Goal: Information Seeking & Learning: Learn about a topic

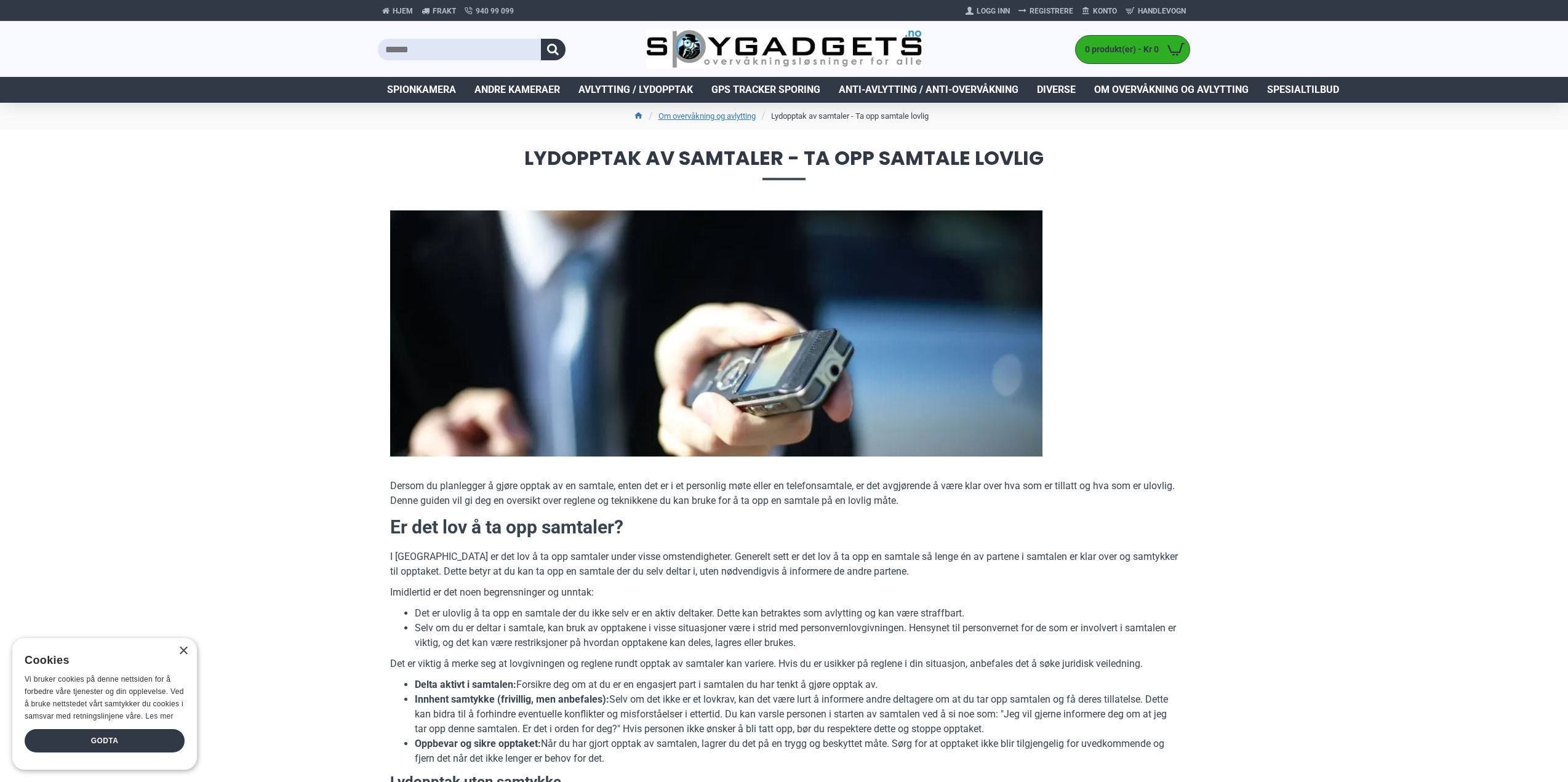
click at [768, 559] on p "I Norge er det lov å ta opp samtaler under visse omstendigheter. Generelt sett …" at bounding box center [783, 564] width 788 height 29
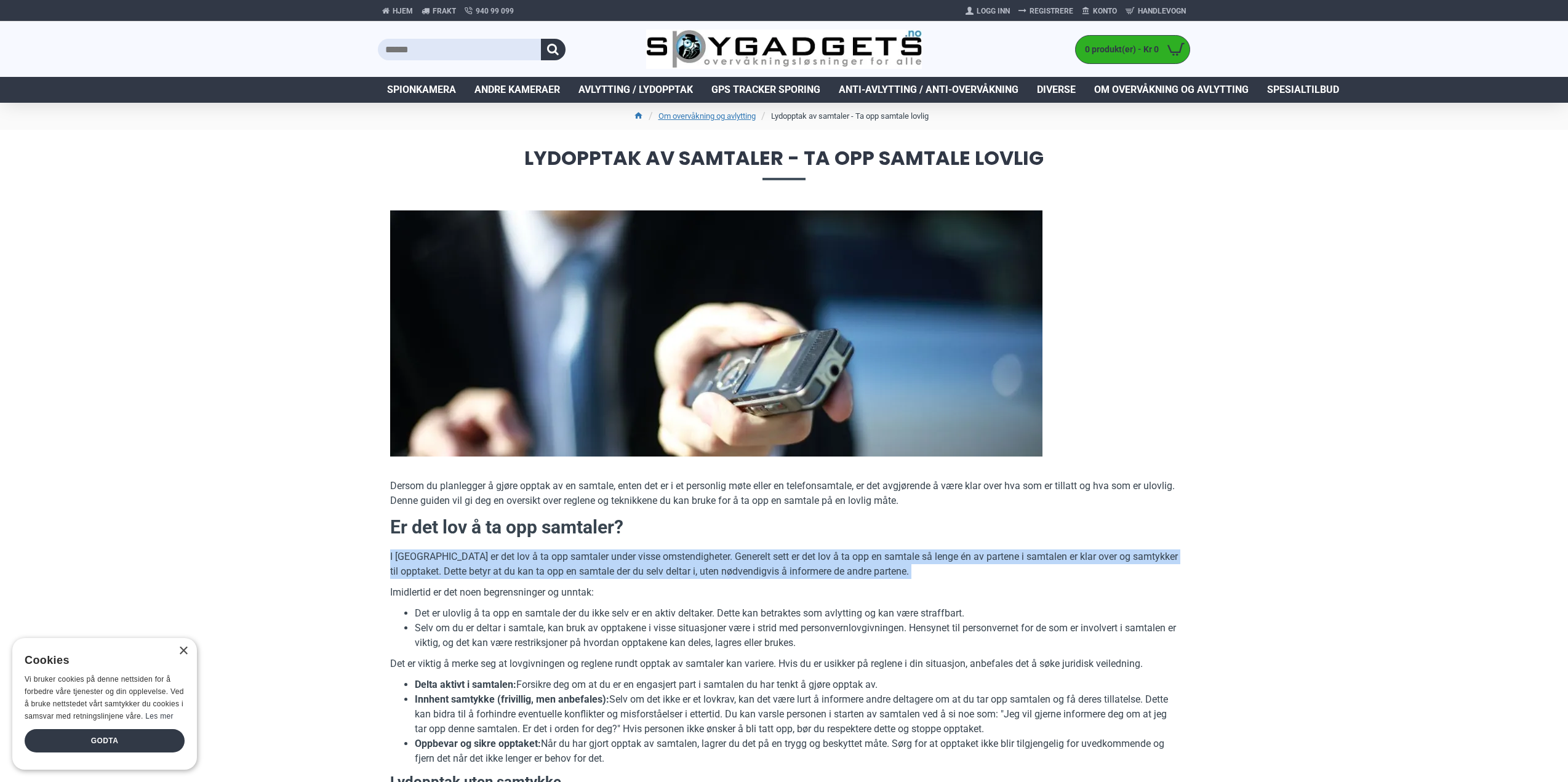
click at [768, 559] on p "I Norge er det lov å ta opp samtaler under visse omstendigheter. Generelt sett …" at bounding box center [783, 564] width 788 height 29
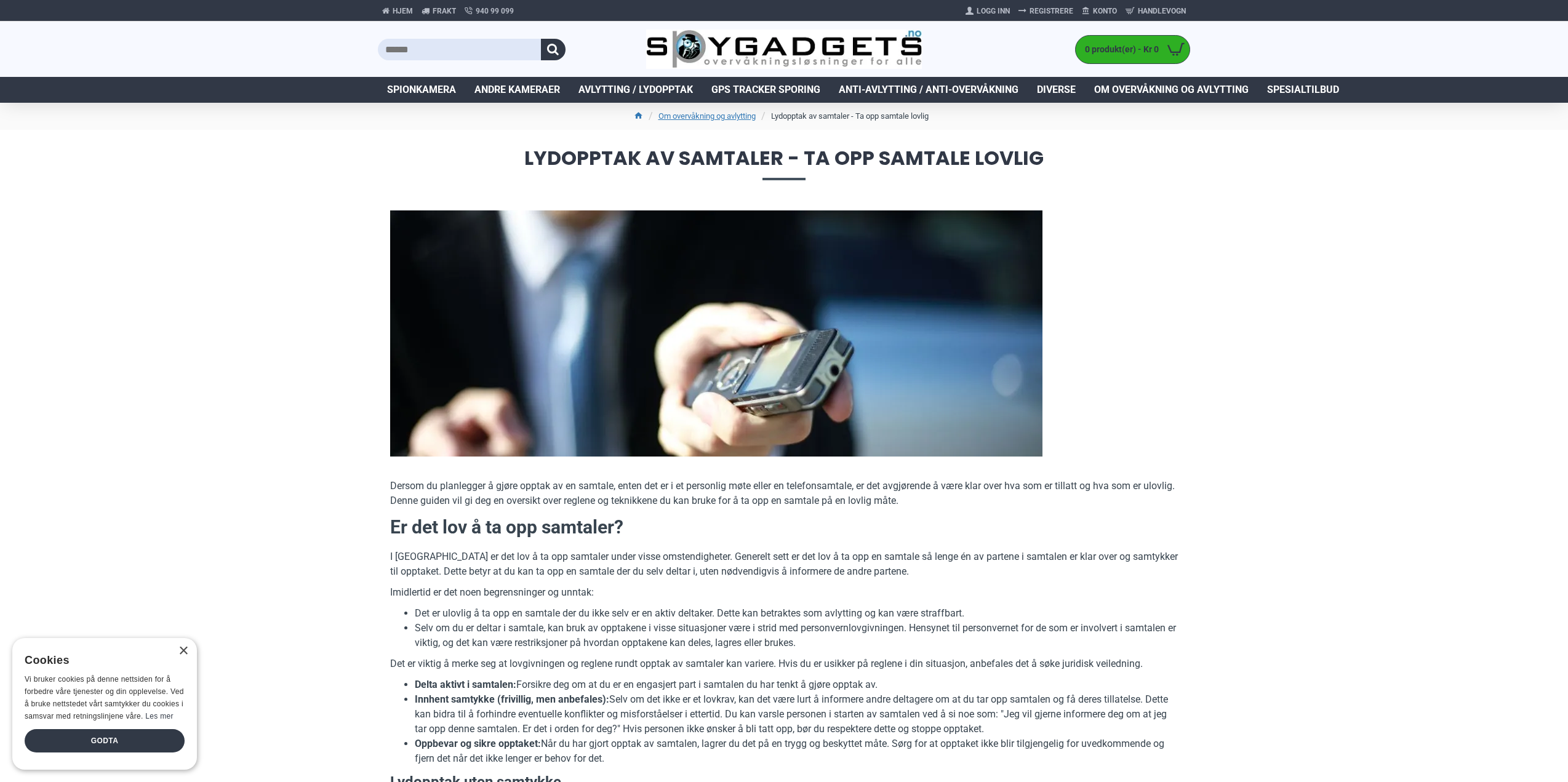
click at [723, 591] on p "Imidlertid er det noen begrensninger og unntak:" at bounding box center [783, 593] width 788 height 15
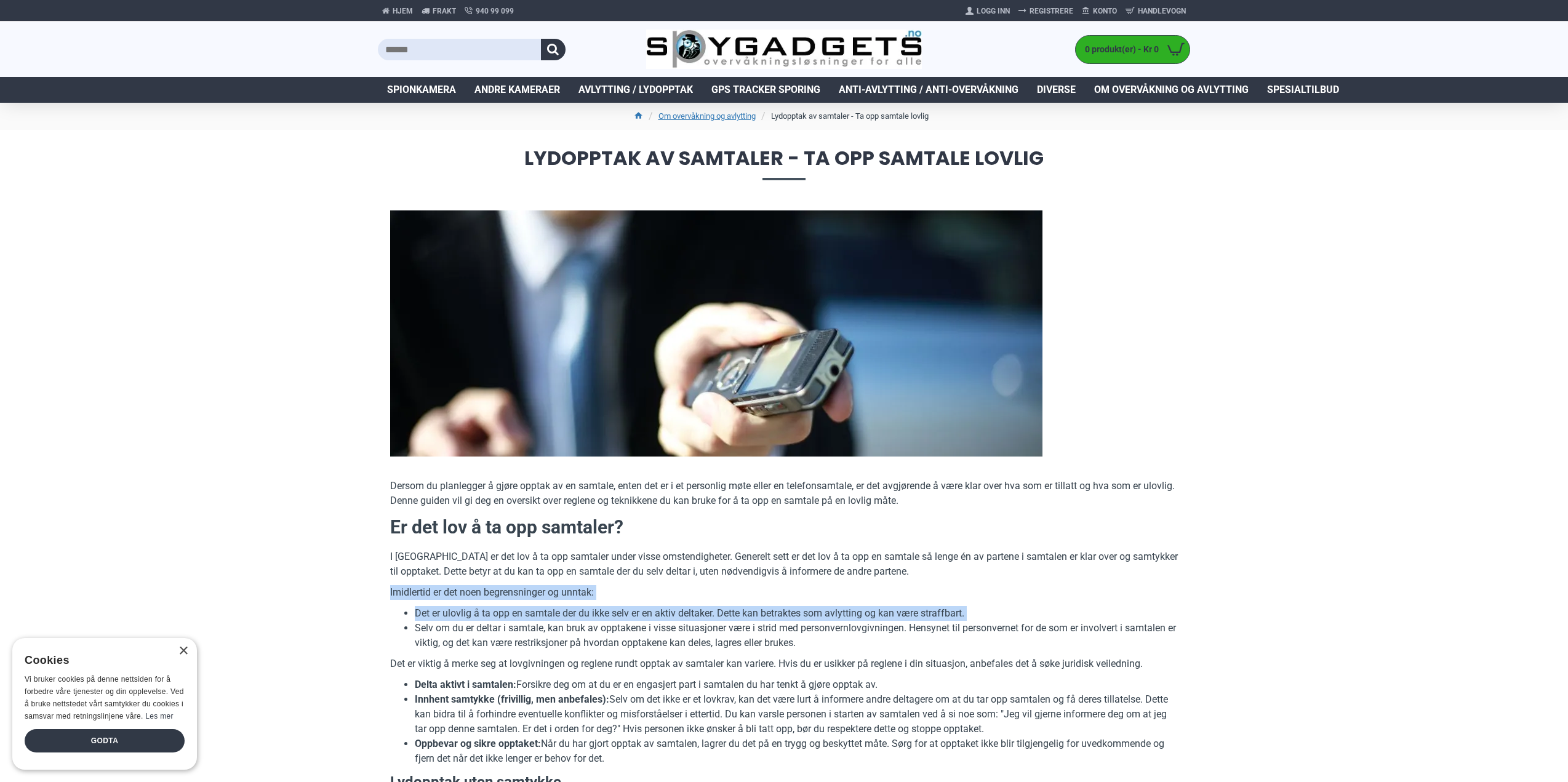
drag, startPoint x: 723, startPoint y: 591, endPoint x: 714, endPoint y: 614, distance: 24.7
click at [714, 614] on li "Det er ulovlig å ta opp en samtale der du ikke selv er en aktiv deltaker. Dette…" at bounding box center [796, 614] width 763 height 15
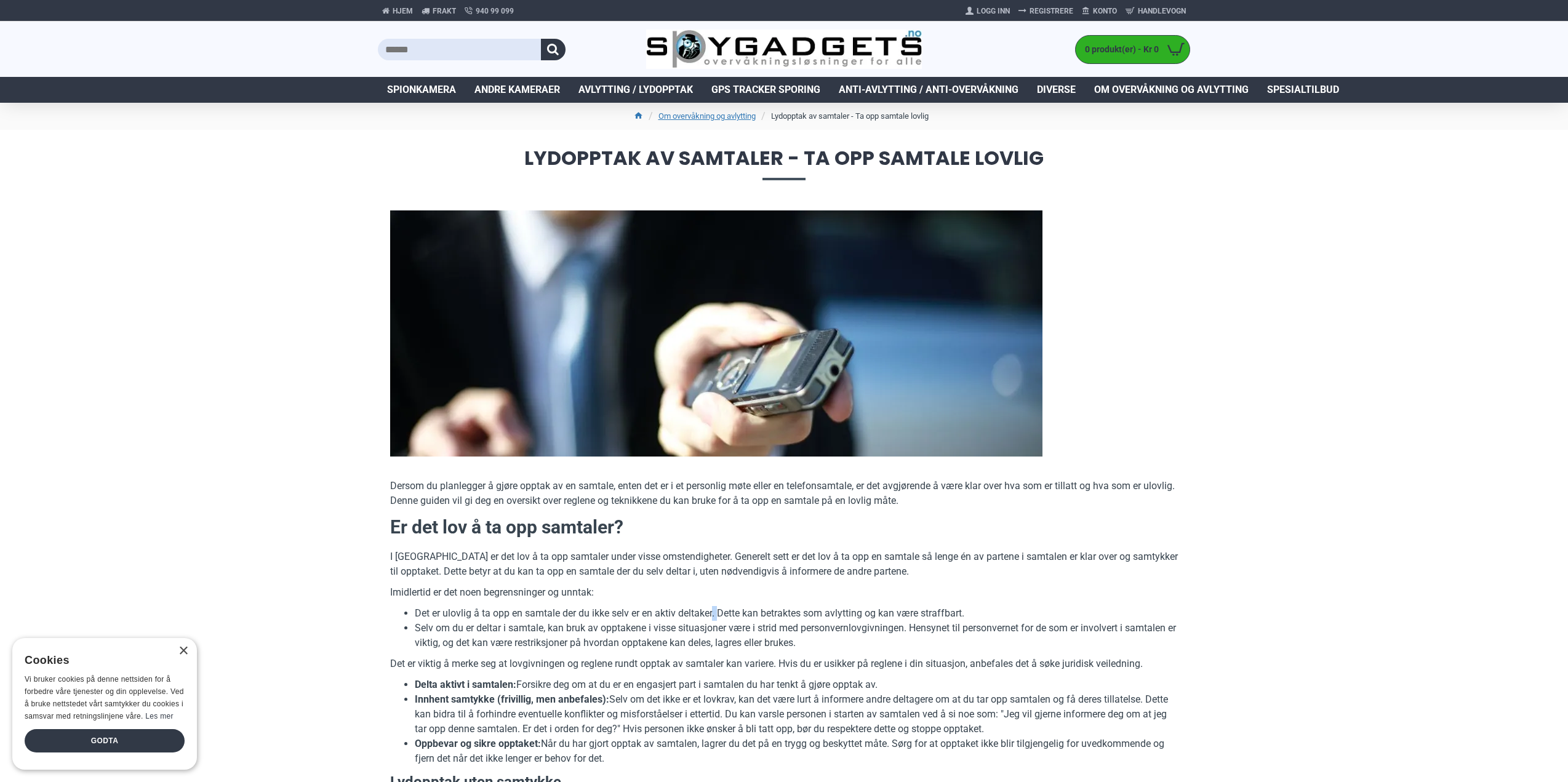
click at [714, 614] on li "Det er ulovlig å ta opp en samtale der du ikke selv er en aktiv deltaker. Dette…" at bounding box center [796, 614] width 763 height 15
drag, startPoint x: 714, startPoint y: 614, endPoint x: 712, endPoint y: 599, distance: 15.1
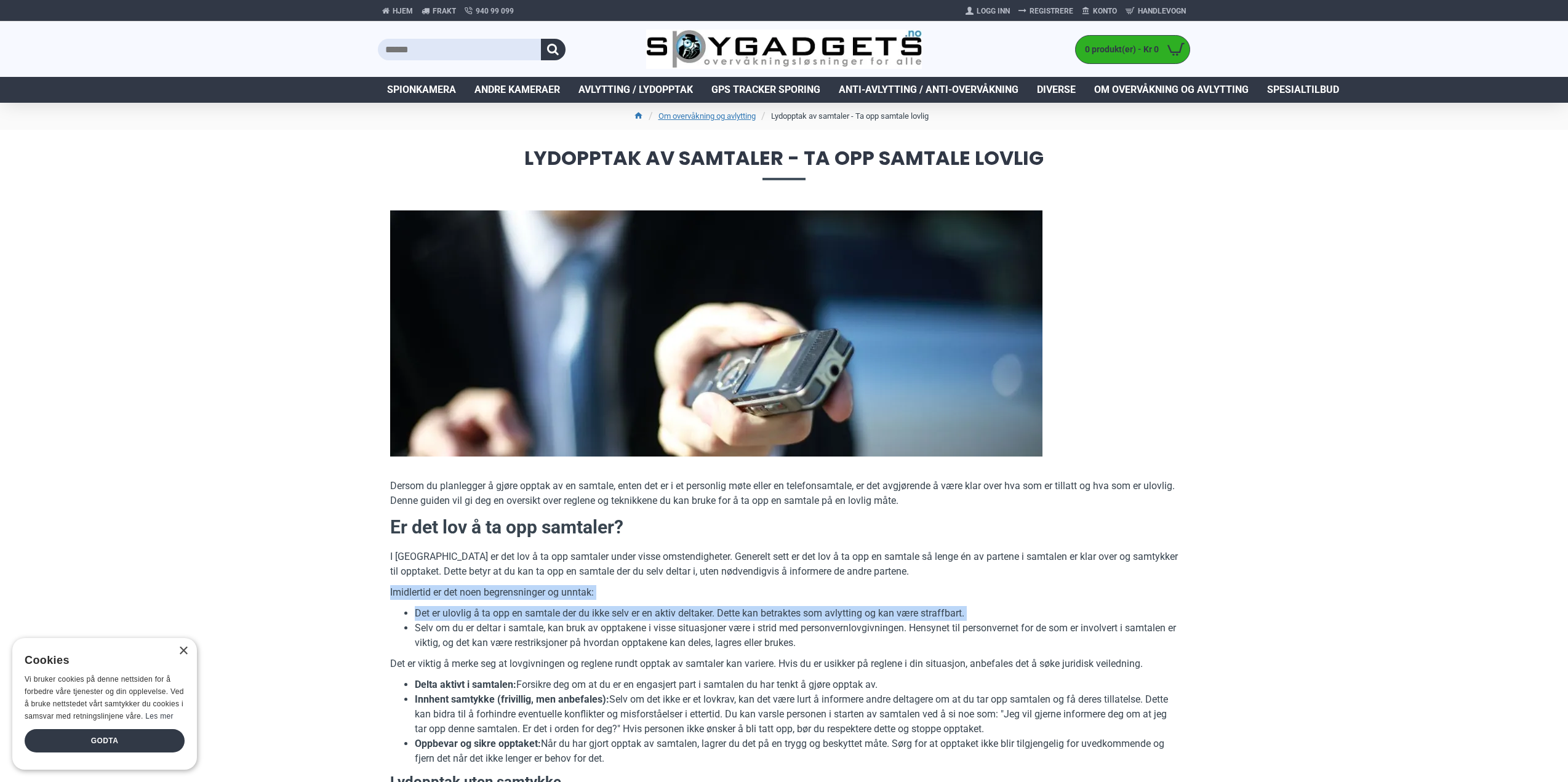
click at [710, 596] on p "Imidlertid er det noen begrensninger og unntak:" at bounding box center [783, 593] width 788 height 15
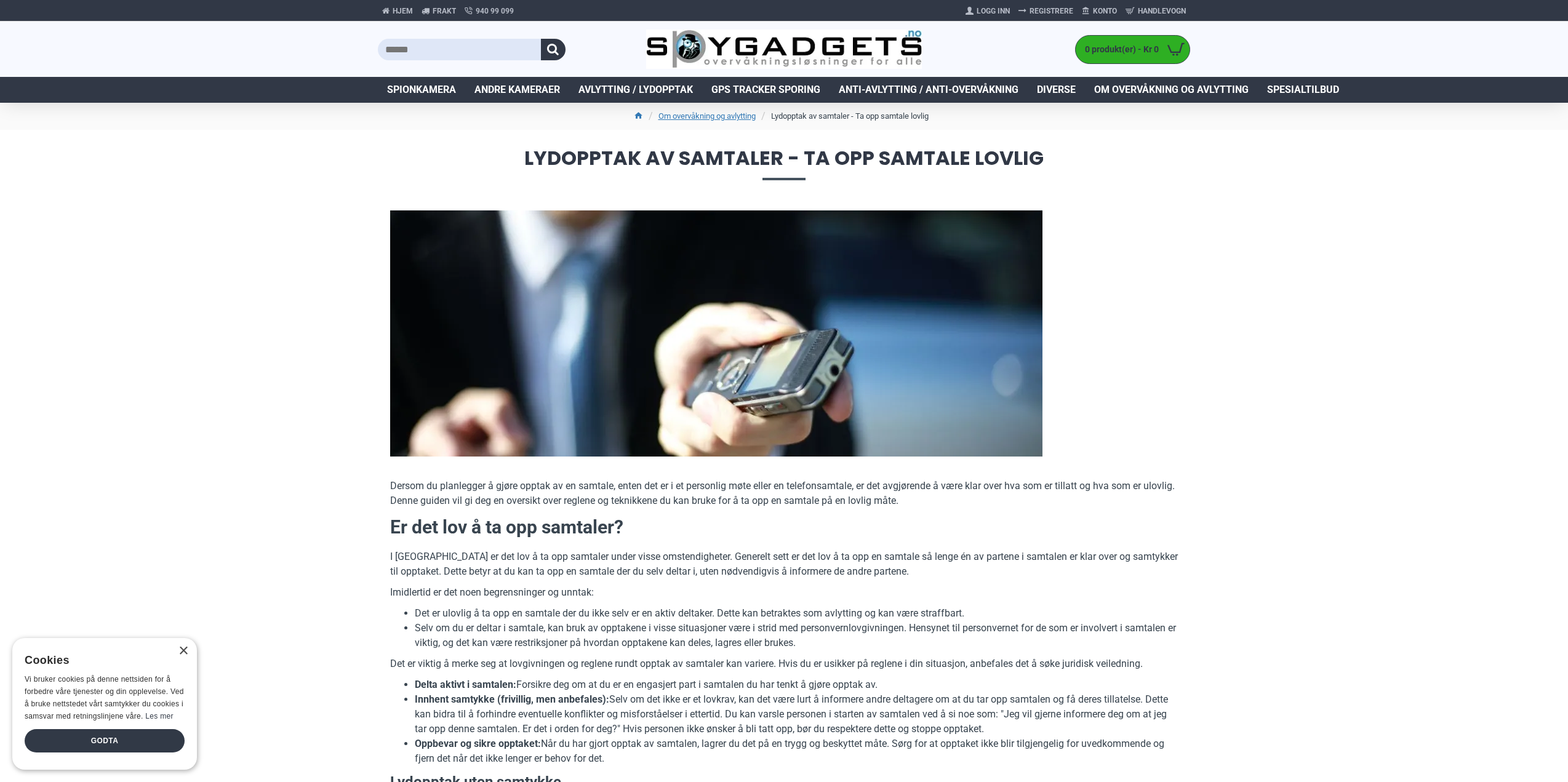
click at [710, 596] on p "Imidlertid er det noen begrensninger og unntak:" at bounding box center [783, 593] width 788 height 15
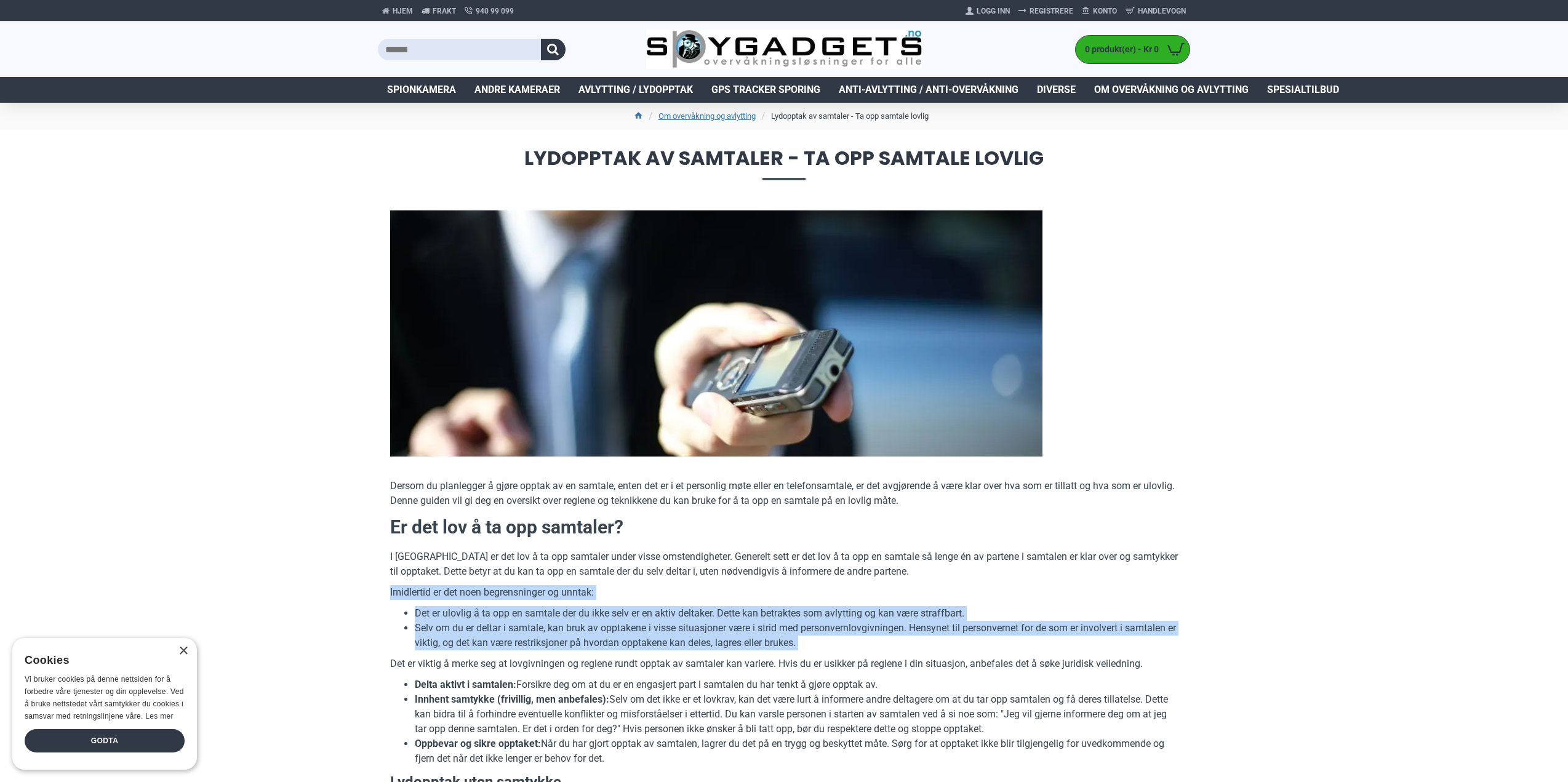
drag, startPoint x: 710, startPoint y: 596, endPoint x: 710, endPoint y: 639, distance: 43.0
click at [710, 639] on li "Selv om du er deltar i samtale, kan bruk av opptakene i visse situasjoner være …" at bounding box center [796, 635] width 763 height 29
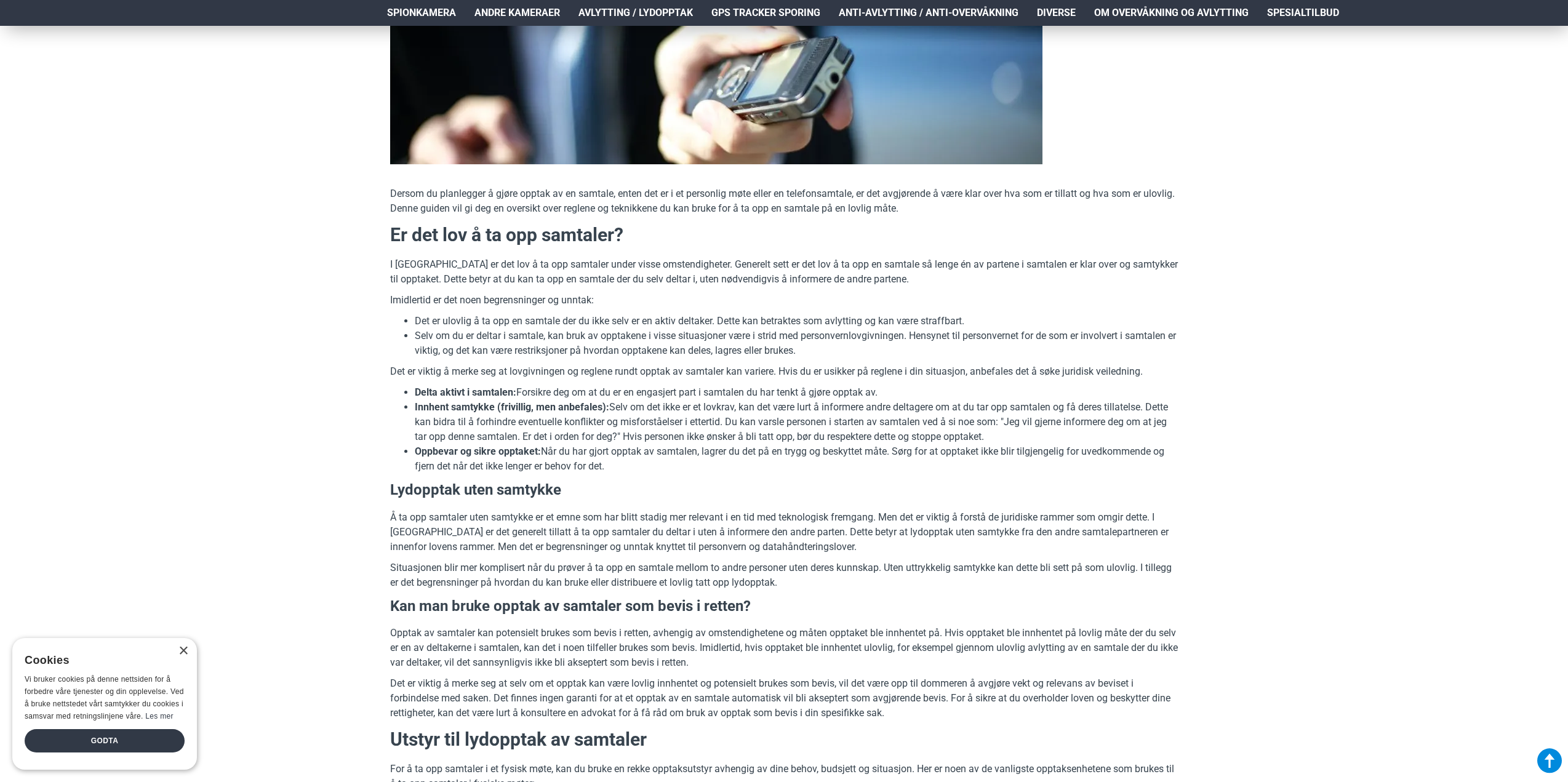
scroll to position [369, 0]
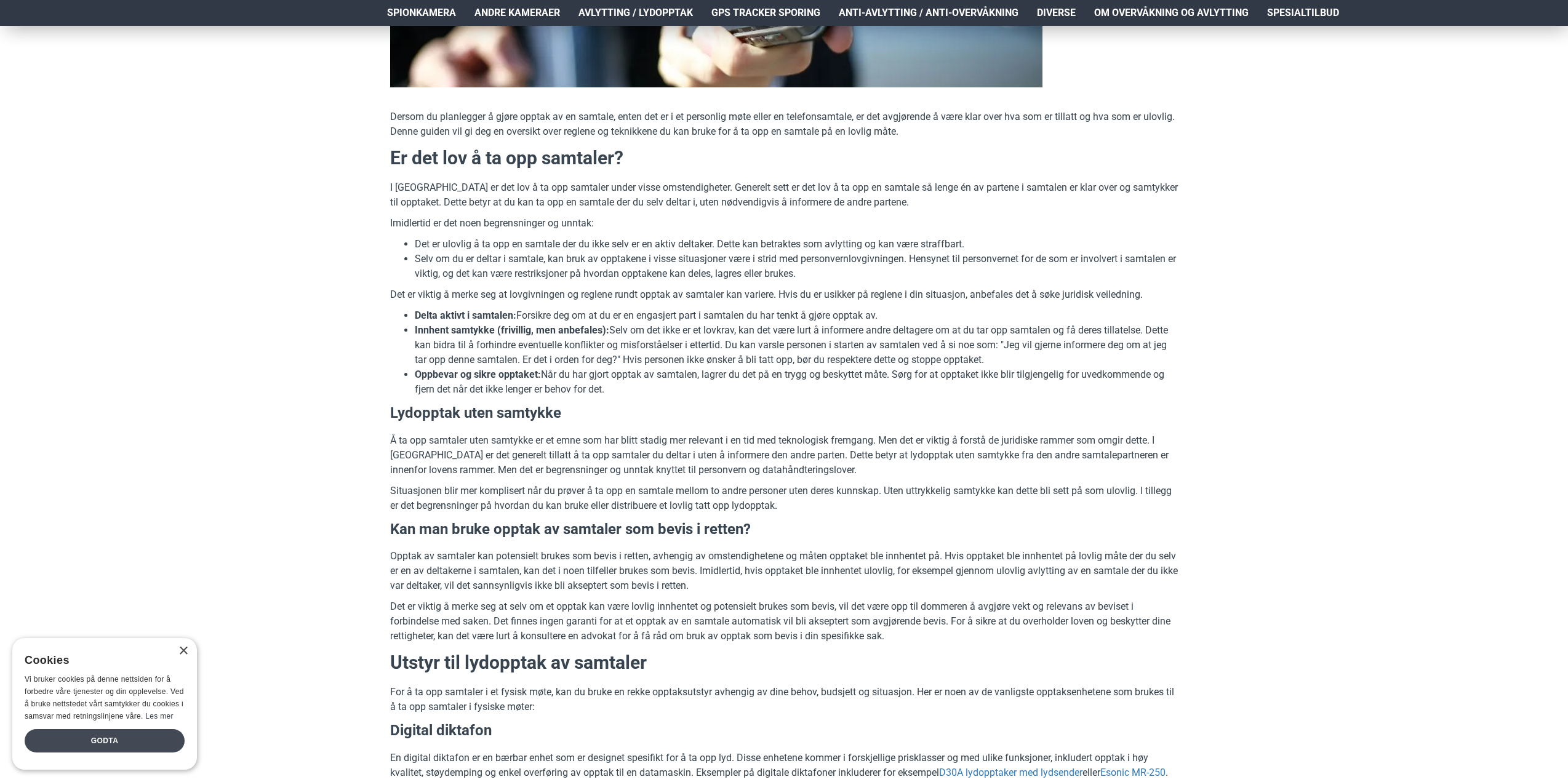
click at [168, 737] on div "Godta" at bounding box center [104, 741] width 160 height 24
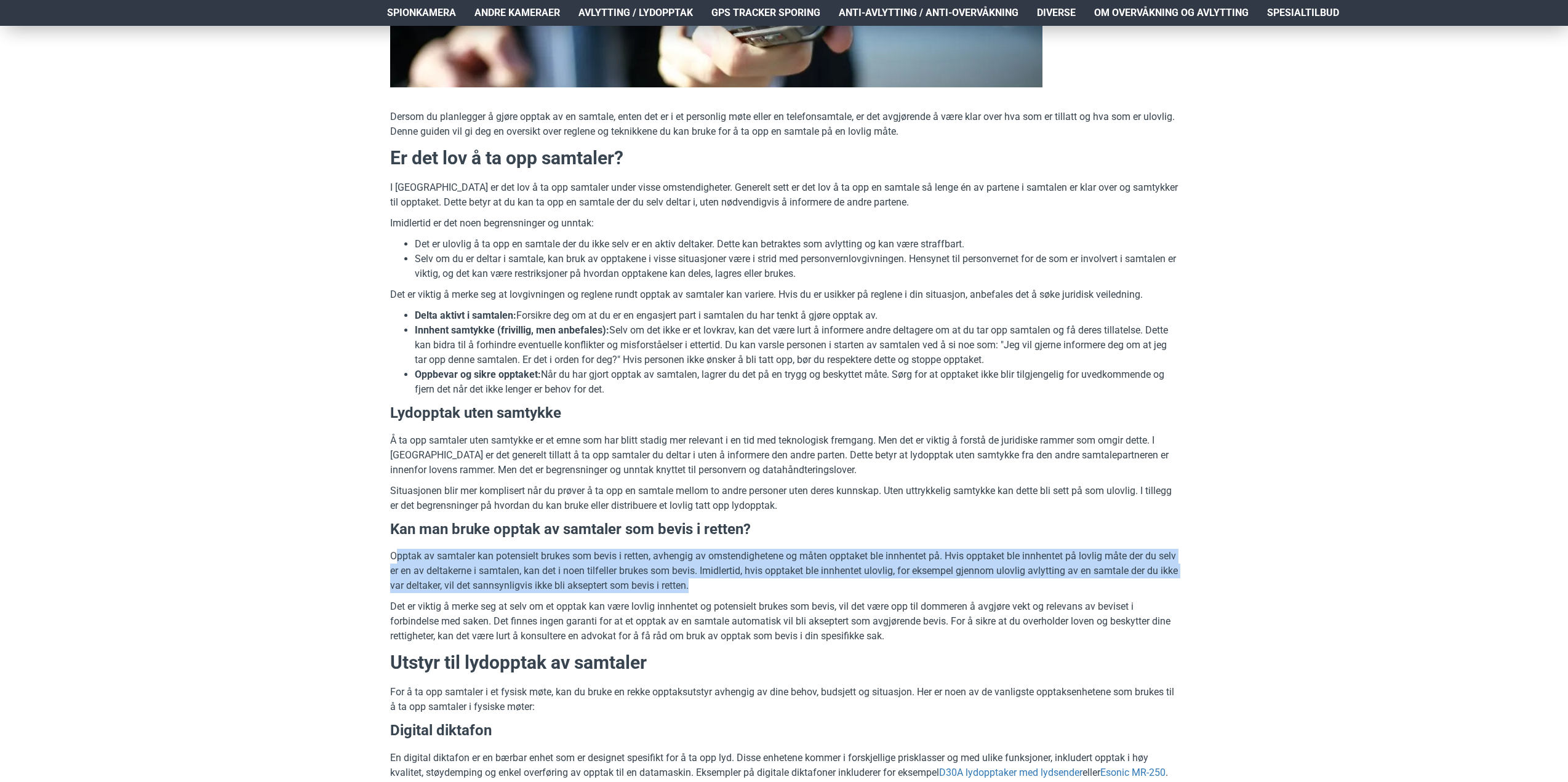
drag, startPoint x: 801, startPoint y: 590, endPoint x: 397, endPoint y: 559, distance: 405.2
click at [397, 559] on p "Opptak av samtaler kan potensielt brukes som bevis i retten, avhengig av omsten…" at bounding box center [783, 571] width 788 height 44
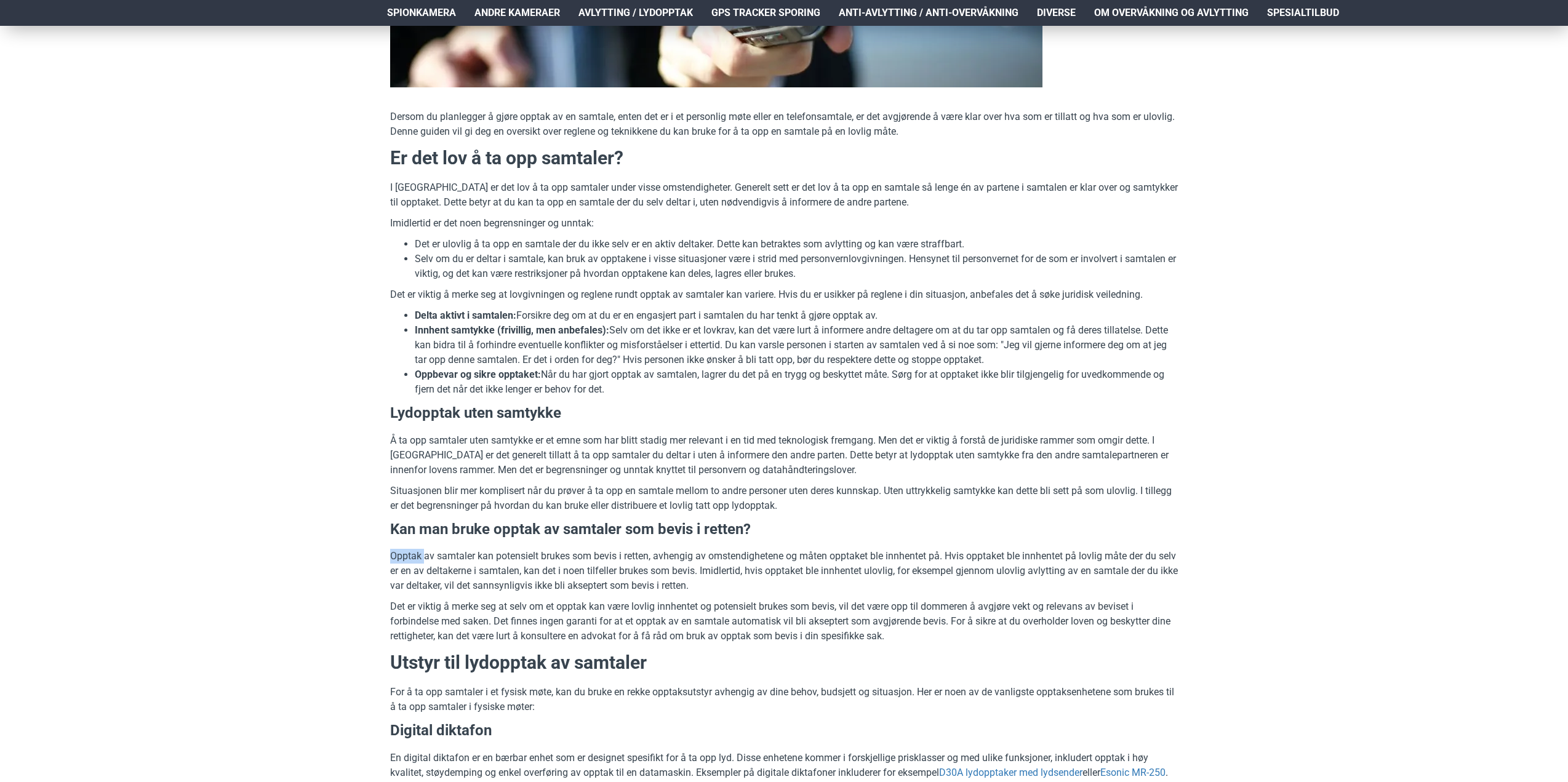
click at [397, 559] on p "Opptak av samtaler kan potensielt brukes som bevis i retten, avhengig av omsten…" at bounding box center [783, 571] width 788 height 44
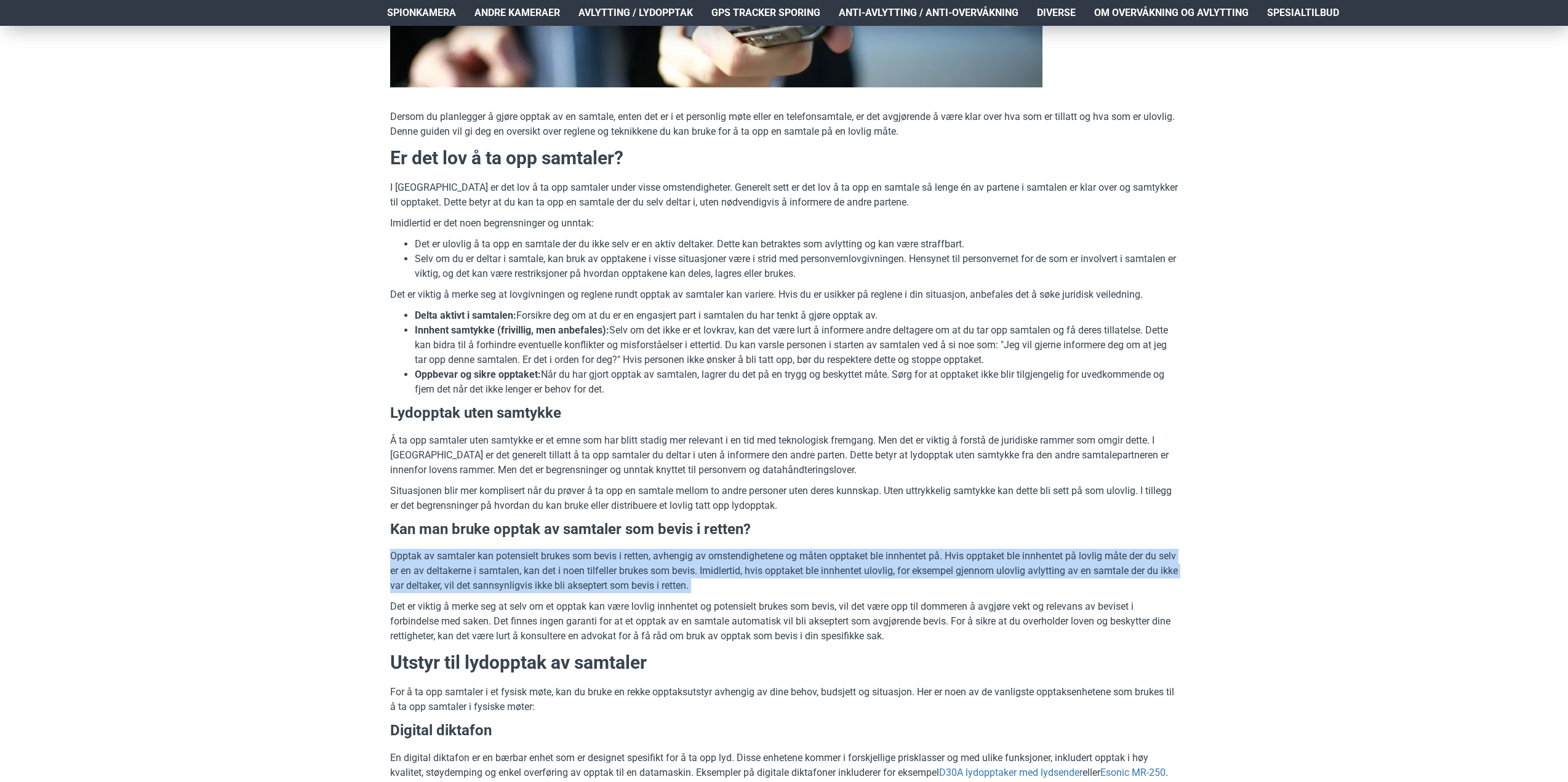
click at [397, 559] on p "Opptak av samtaler kan potensielt brukes som bevis i retten, avhengig av omsten…" at bounding box center [783, 571] width 788 height 44
click at [660, 568] on p "Opptak av samtaler kan potensielt brukes som bevis i retten, avhengig av omsten…" at bounding box center [783, 571] width 788 height 44
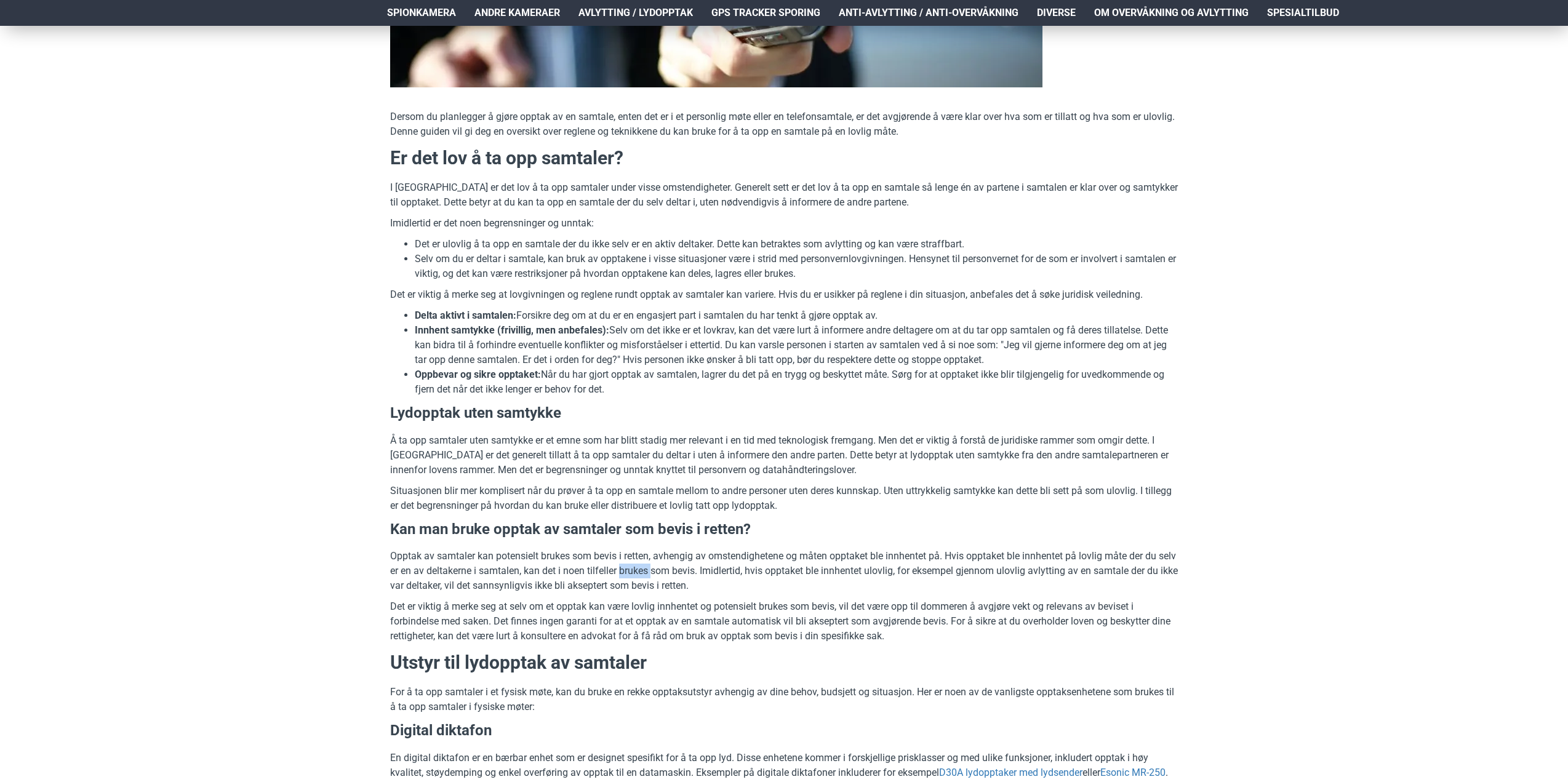
click at [660, 568] on p "Opptak av samtaler kan potensielt brukes som bevis i retten, avhengig av omsten…" at bounding box center [783, 571] width 788 height 44
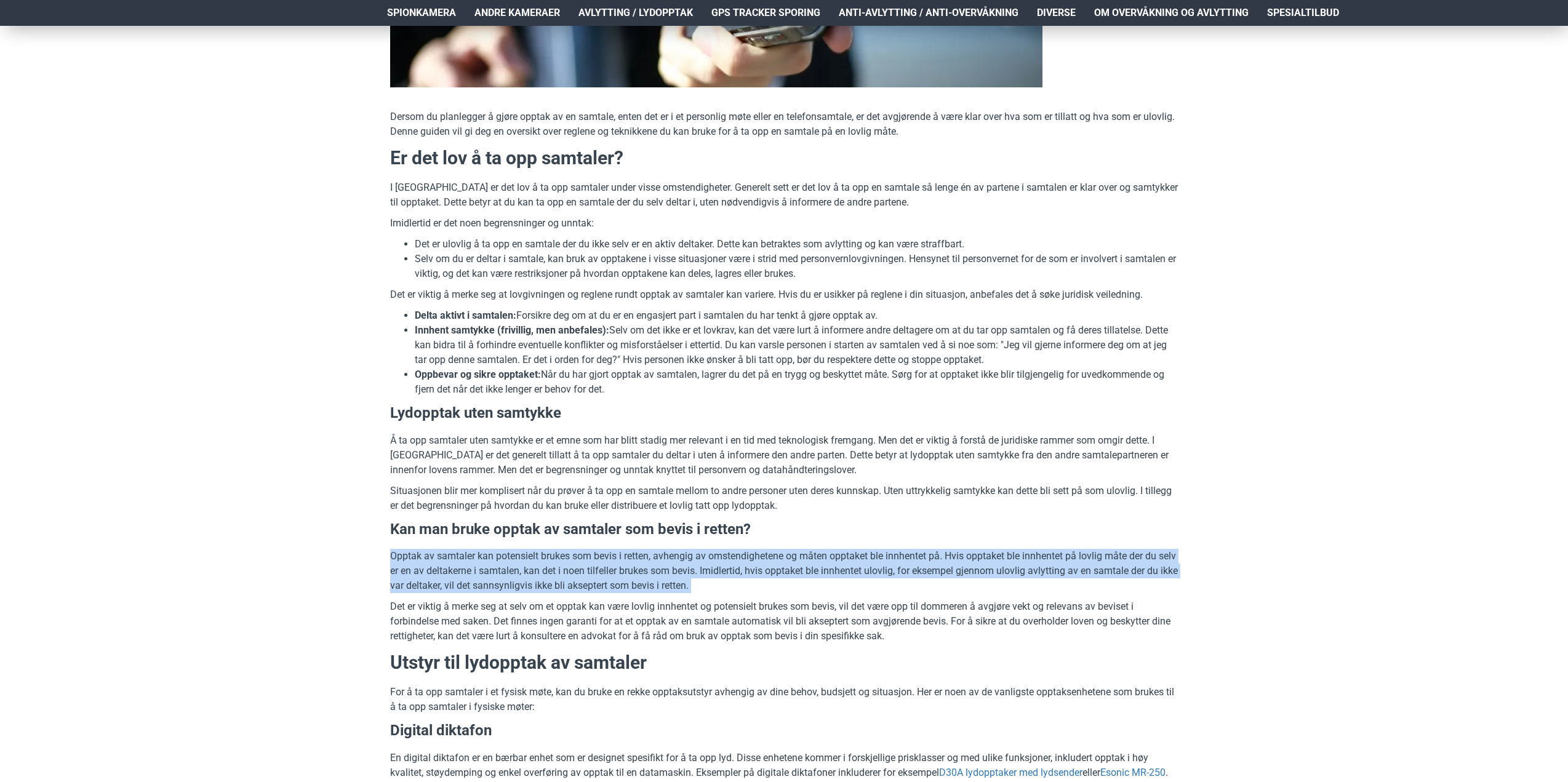
click at [660, 568] on p "Opptak av samtaler kan potensielt brukes som bevis i retten, avhengig av omsten…" at bounding box center [783, 571] width 788 height 44
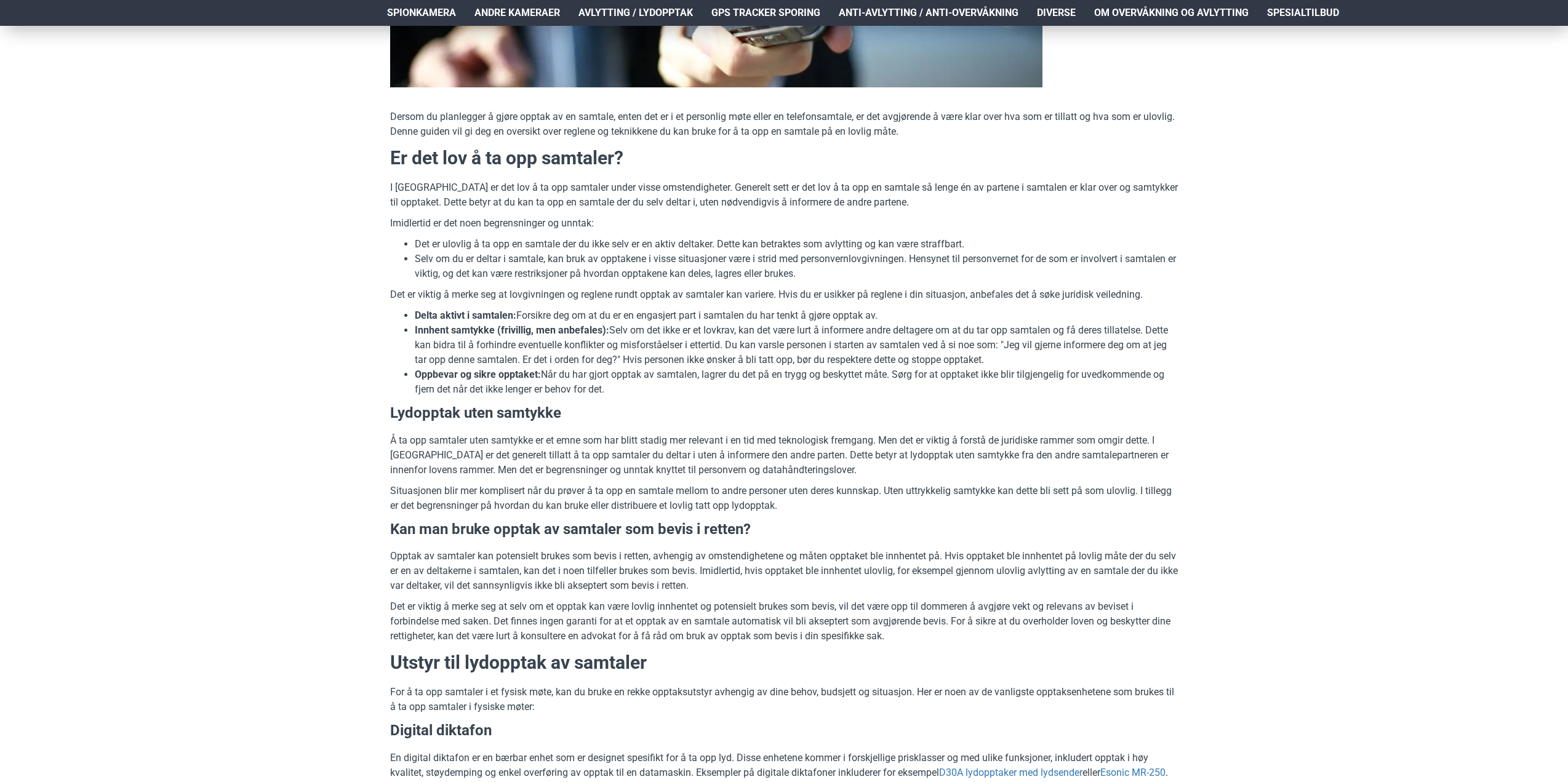
click at [642, 632] on p "Det er viktig å merke seg at selv om et opptak kan være lovlig innhentet og pot…" at bounding box center [783, 621] width 788 height 44
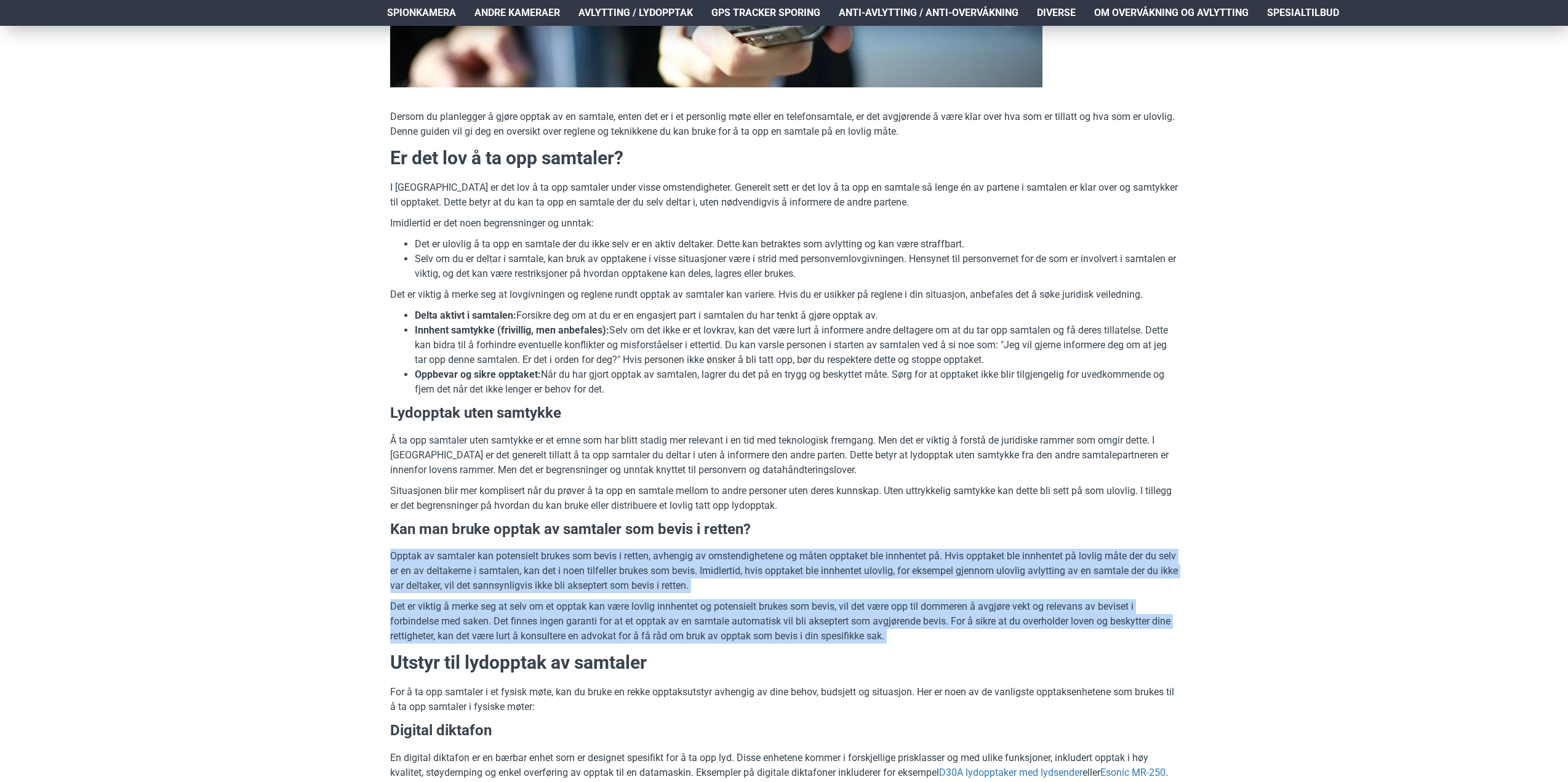
drag, startPoint x: 642, startPoint y: 632, endPoint x: 633, endPoint y: 576, distance: 56.7
click at [633, 576] on p "Opptak av samtaler kan potensielt brukes som bevis i retten, avhengig av omsten…" at bounding box center [783, 571] width 788 height 44
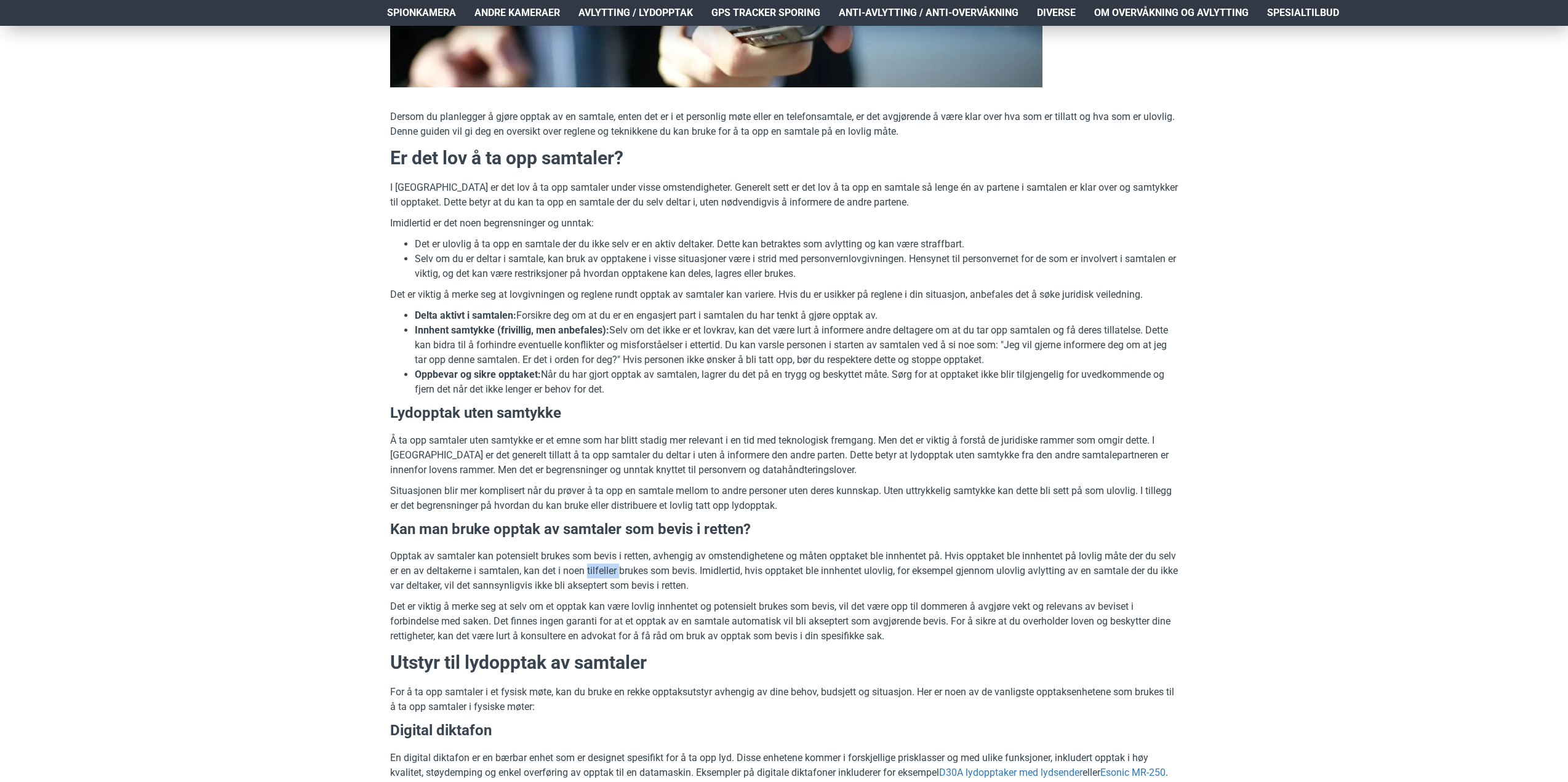
click at [633, 576] on p "Opptak av samtaler kan potensielt brukes som bevis i retten, avhengig av omsten…" at bounding box center [783, 571] width 788 height 44
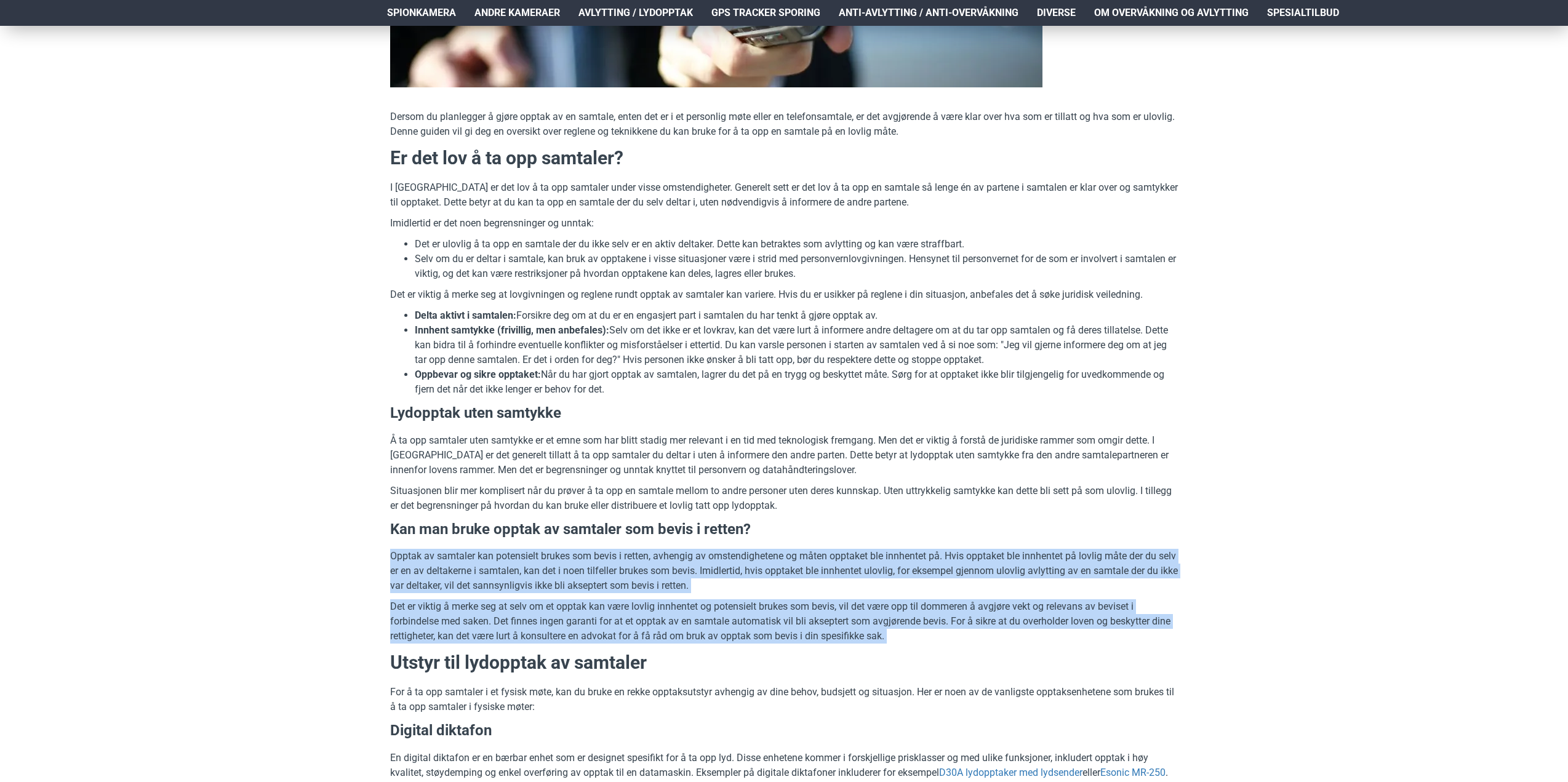
drag, startPoint x: 633, startPoint y: 576, endPoint x: 625, endPoint y: 622, distance: 46.7
click at [625, 622] on p "Det er viktig å merke seg at selv om et opptak kan være lovlig innhentet og pot…" at bounding box center [783, 621] width 788 height 44
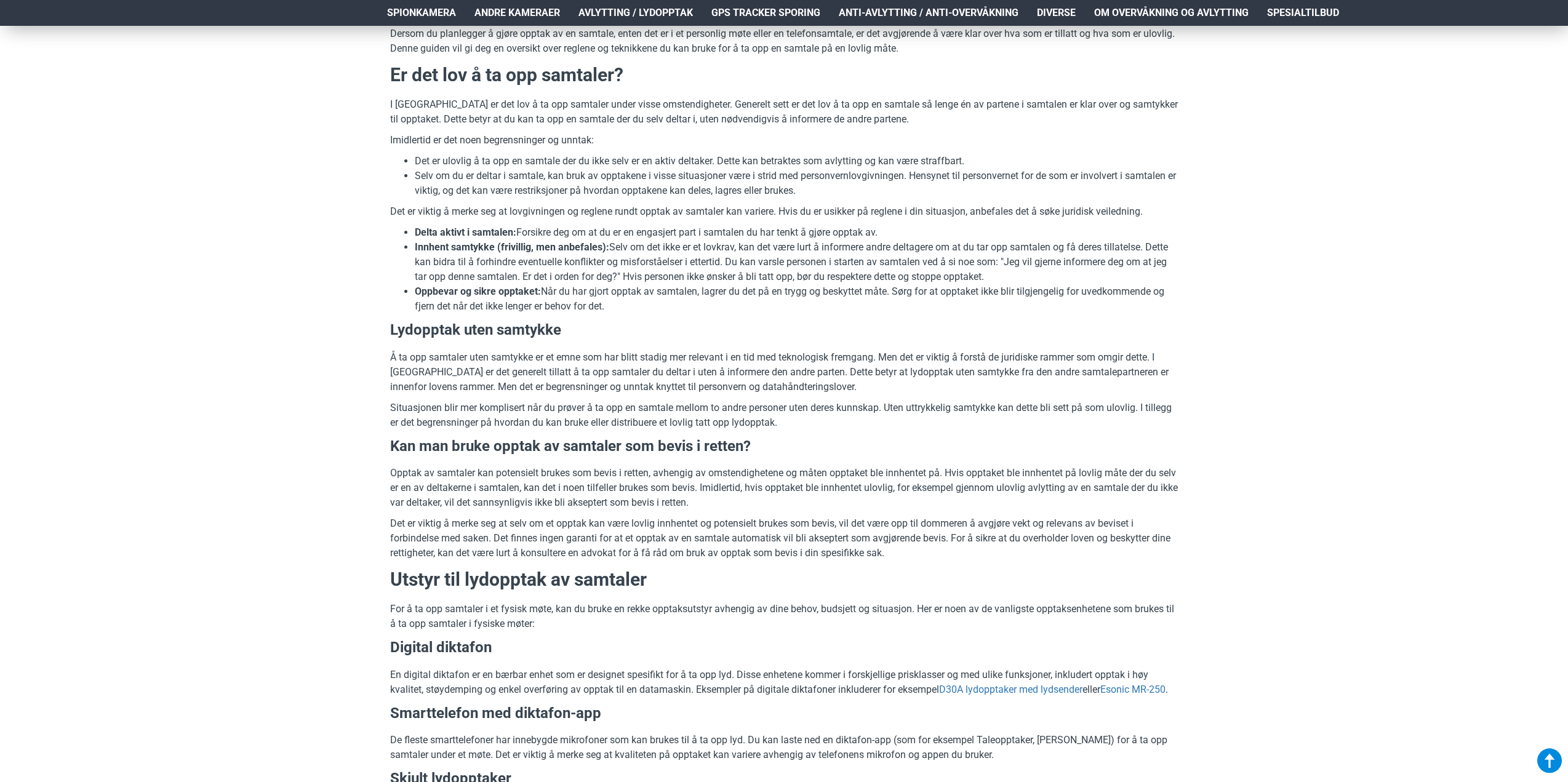
scroll to position [554, 0]
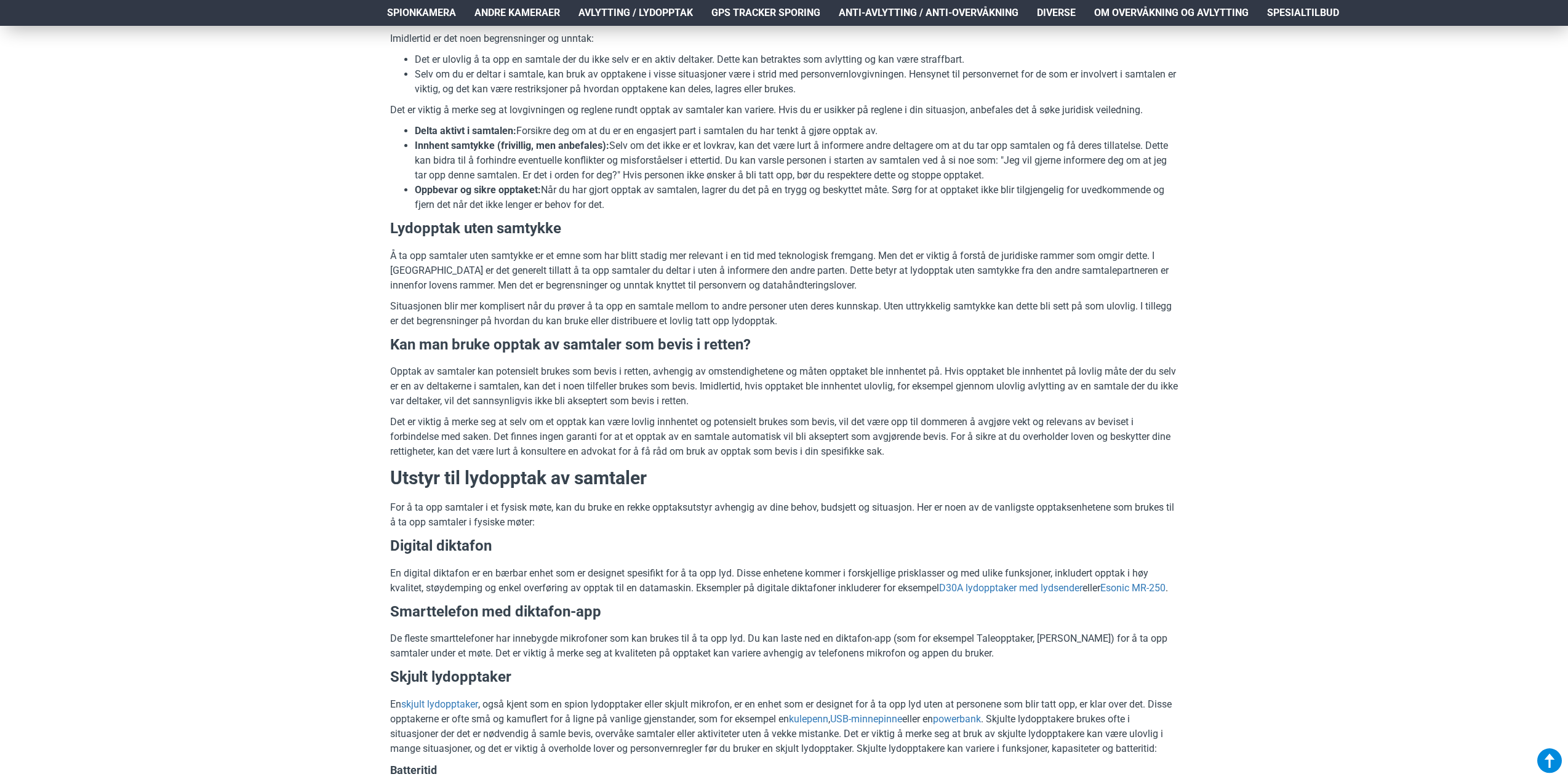
click at [517, 525] on p "For å ta opp samtaler i et fysisk møte, kan du bruke en rekke opptaksutstyr avh…" at bounding box center [783, 515] width 788 height 29
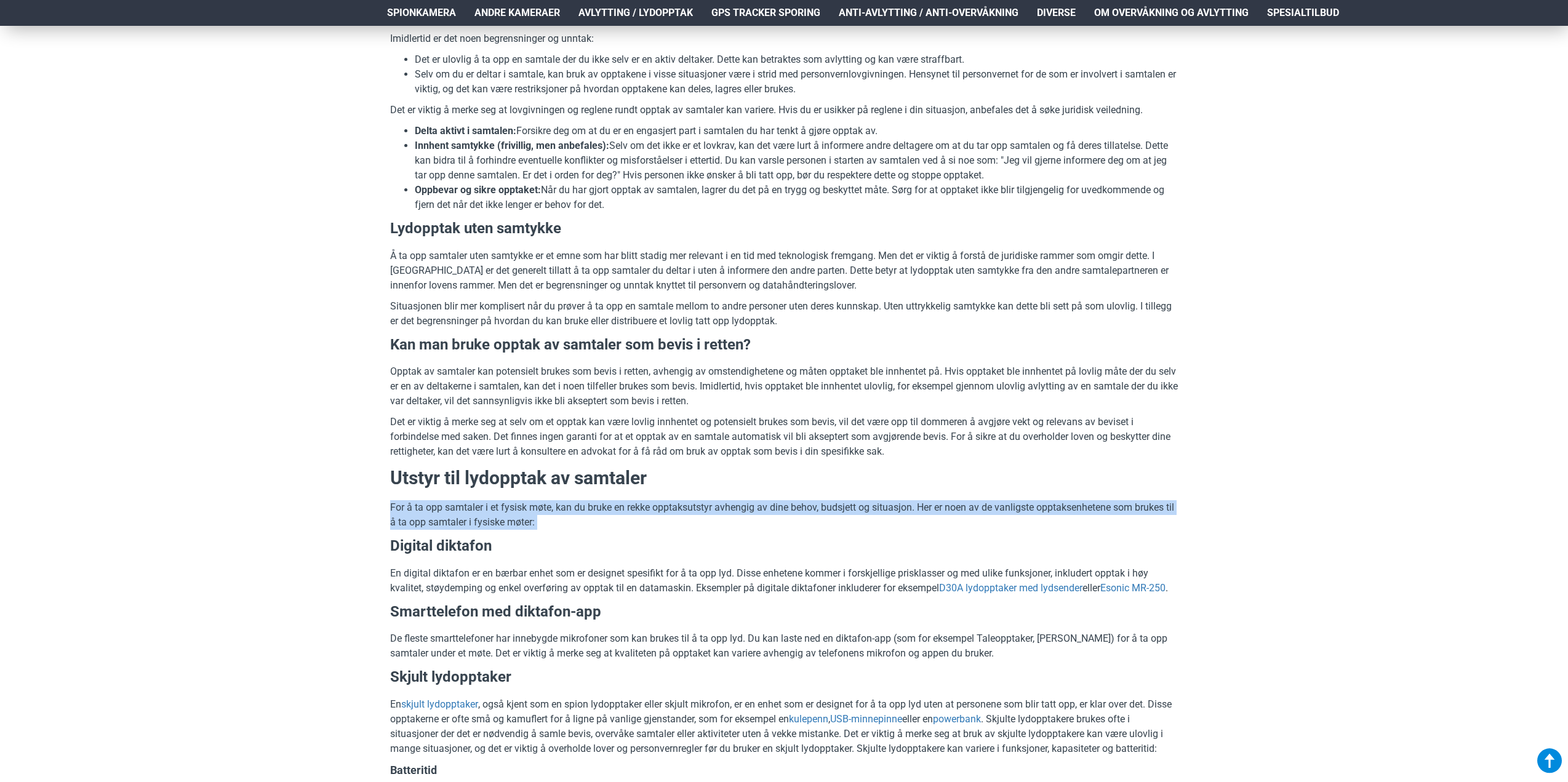
click at [517, 525] on p "For å ta opp samtaler i et fysisk møte, kan du bruke en rekke opptaksutstyr avh…" at bounding box center [783, 515] width 788 height 29
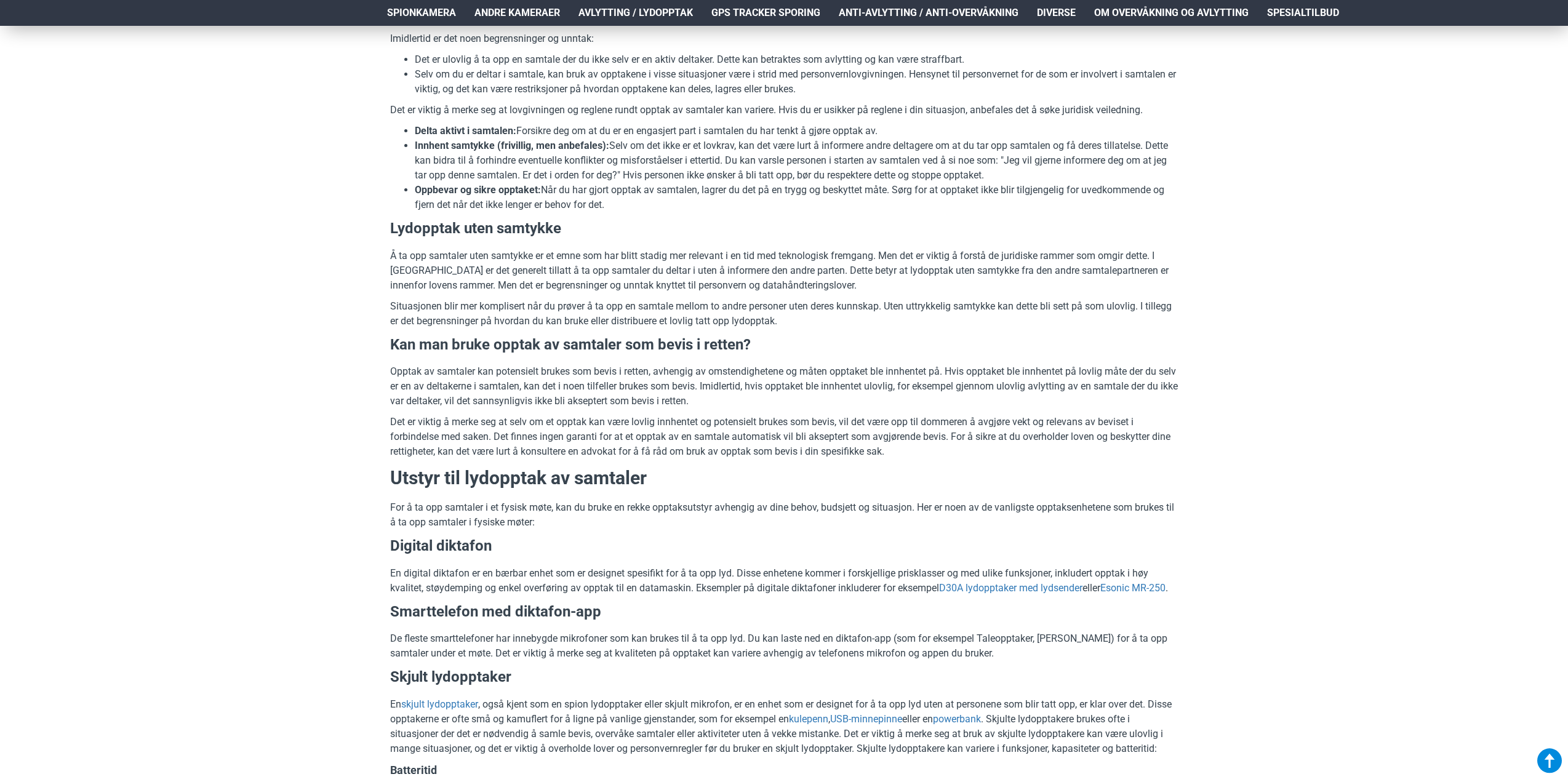
click at [589, 572] on p "En digital diktafon er en bærbar enhet som er designet spesifikt for å ta opp l…" at bounding box center [783, 581] width 788 height 29
click at [871, 573] on p "En digital diktafon er en bærbar enhet som er designet spesifikt for å ta opp l…" at bounding box center [783, 581] width 788 height 29
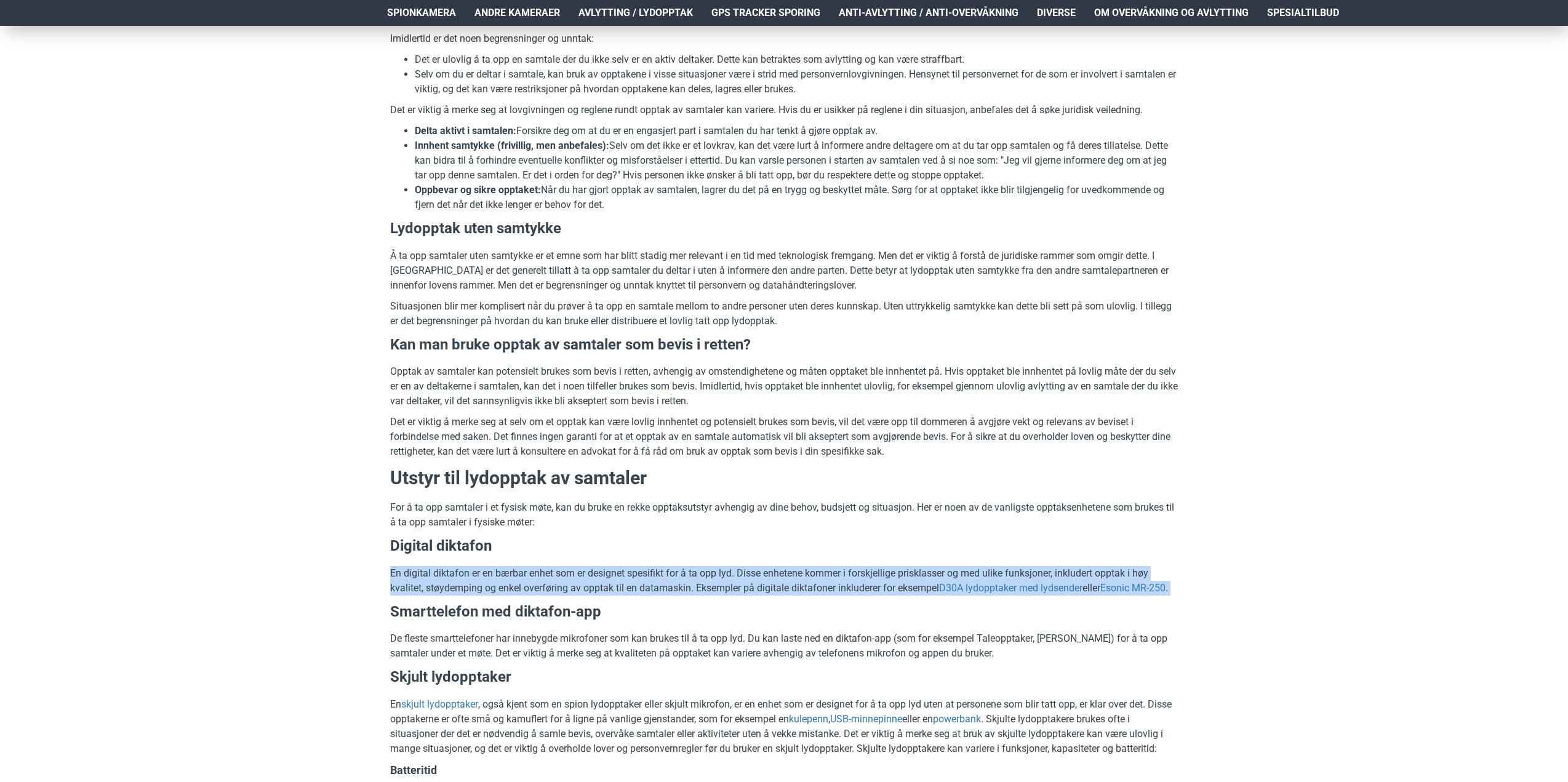
click at [871, 573] on p "En digital diktafon er en bærbar enhet som er designet spesifikt for å ta opp l…" at bounding box center [783, 581] width 788 height 29
click at [803, 596] on p "En digital diktafon er en bærbar enhet som er designet spesifikt for å ta opp l…" at bounding box center [783, 581] width 788 height 29
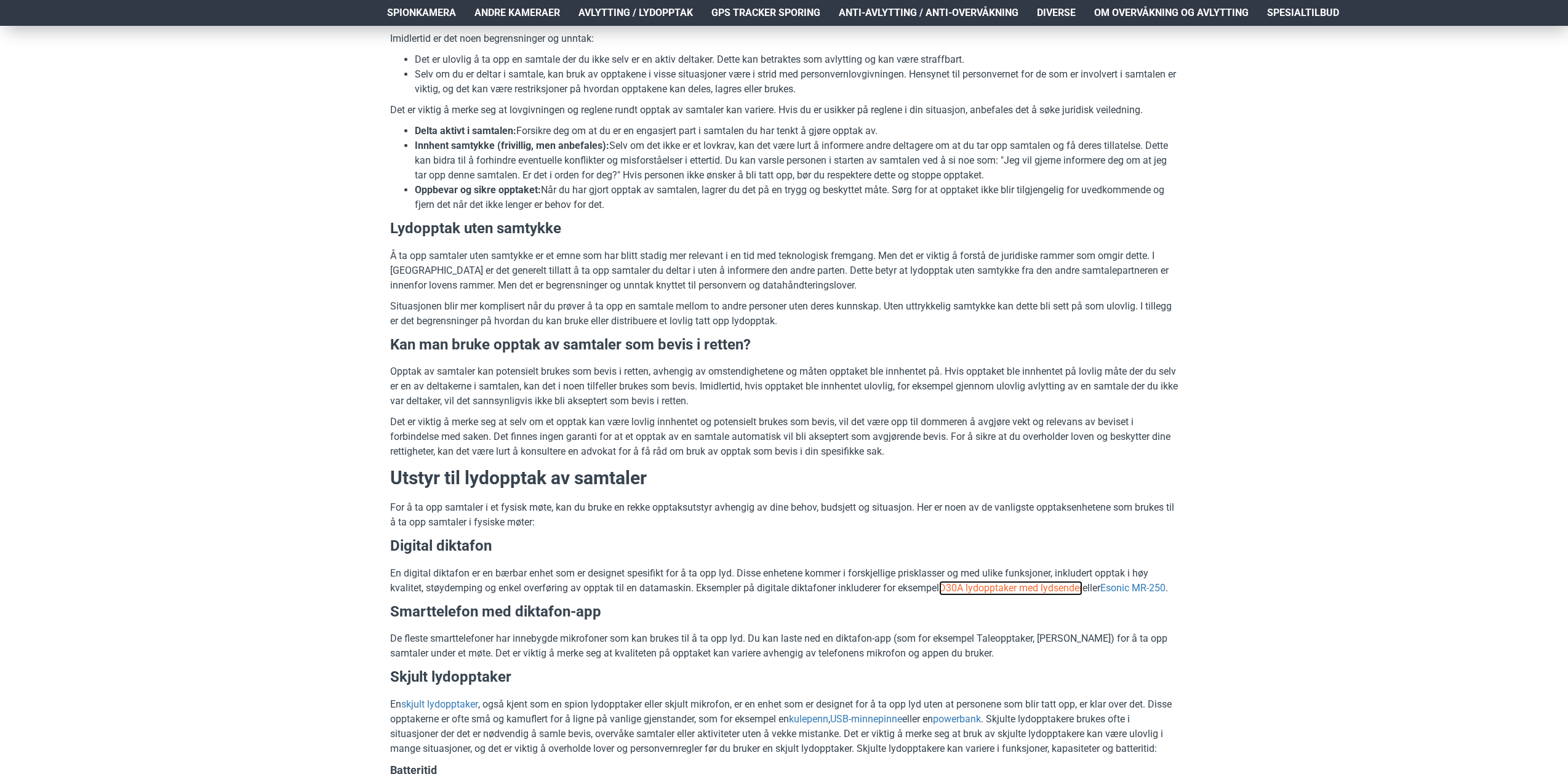
click at [982, 589] on link "D30A lydopptaker med lydsender" at bounding box center [1010, 588] width 143 height 15
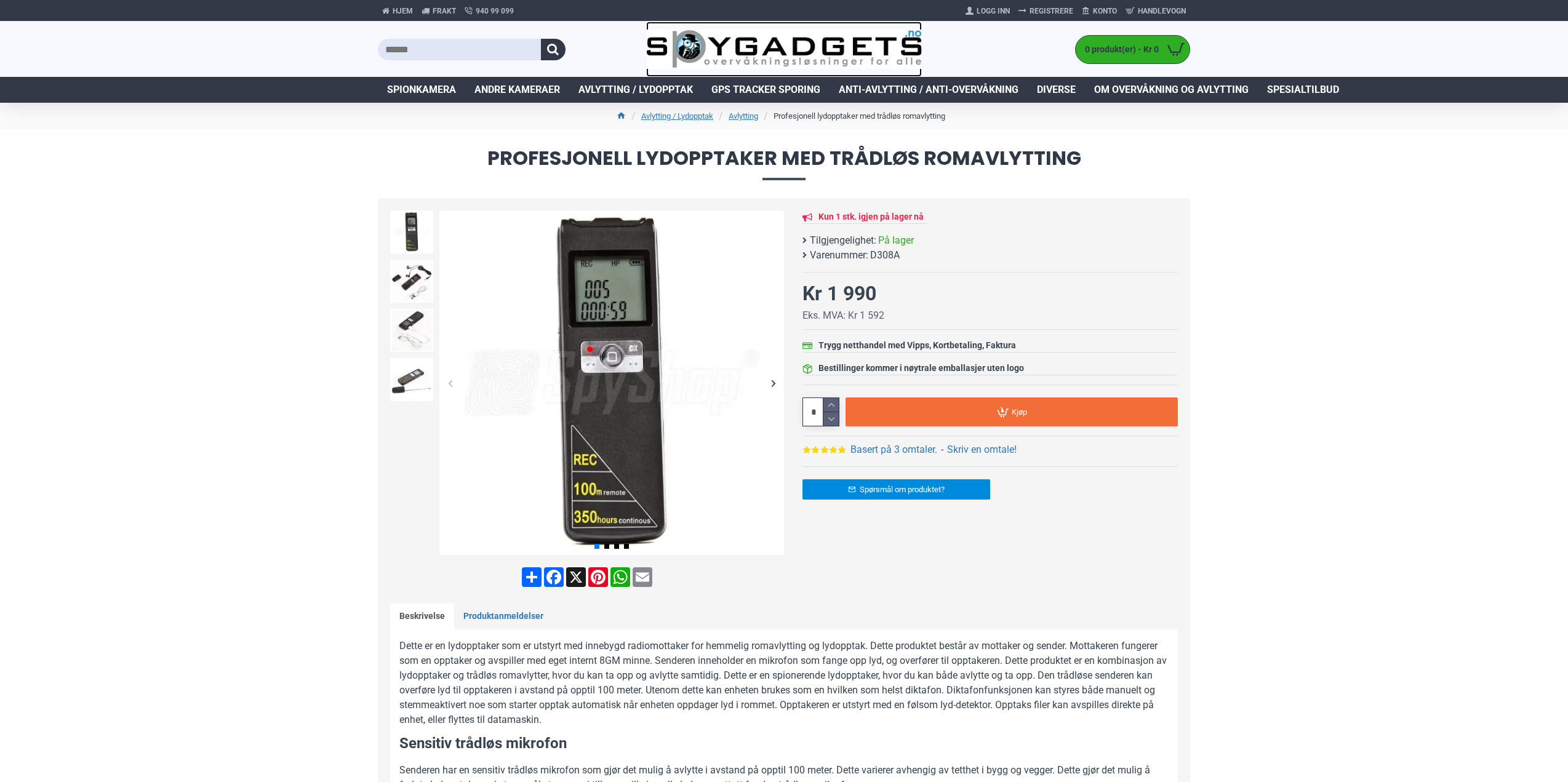
click at [845, 44] on img at bounding box center [785, 49] width 277 height 40
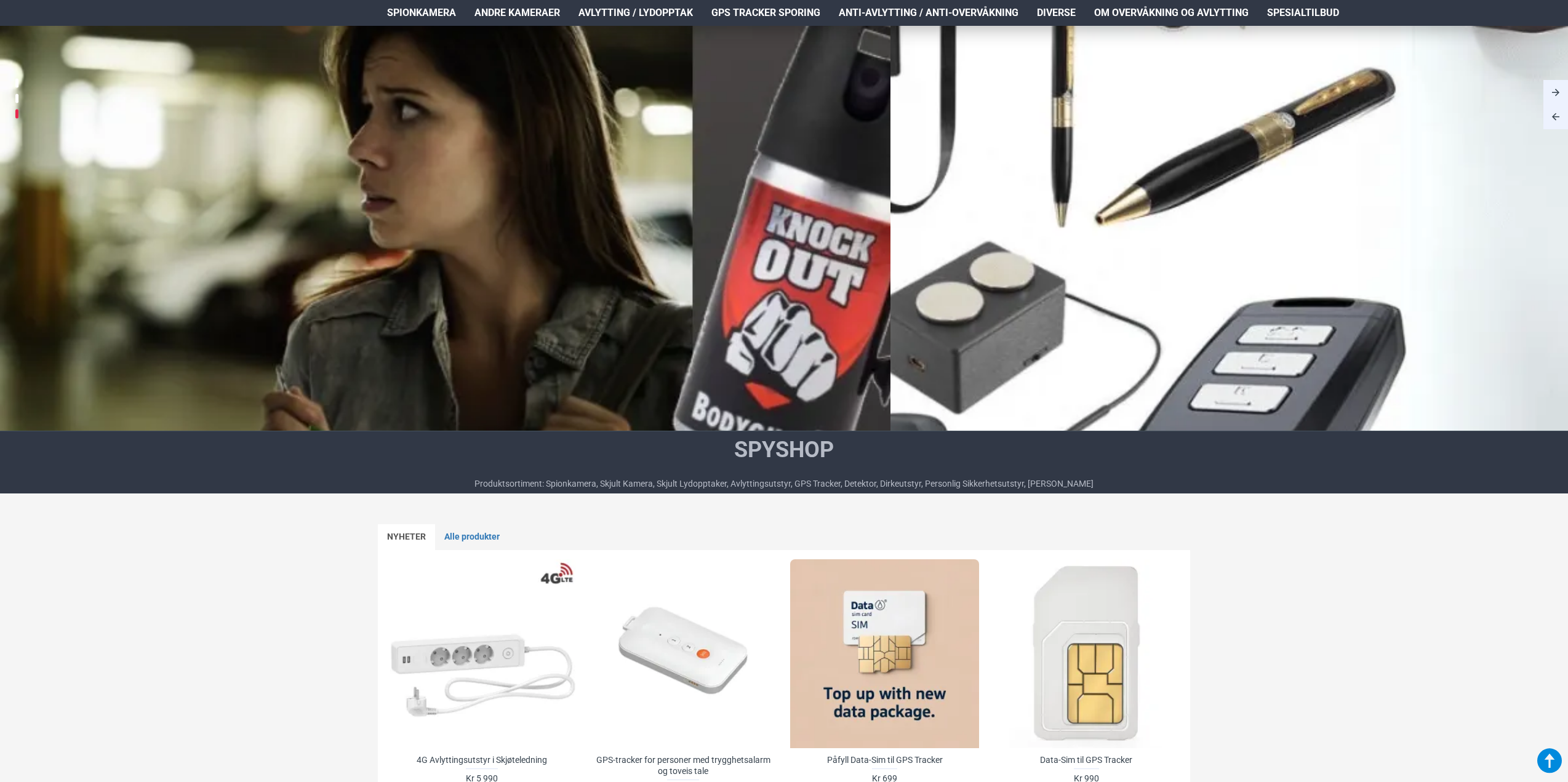
scroll to position [62, 0]
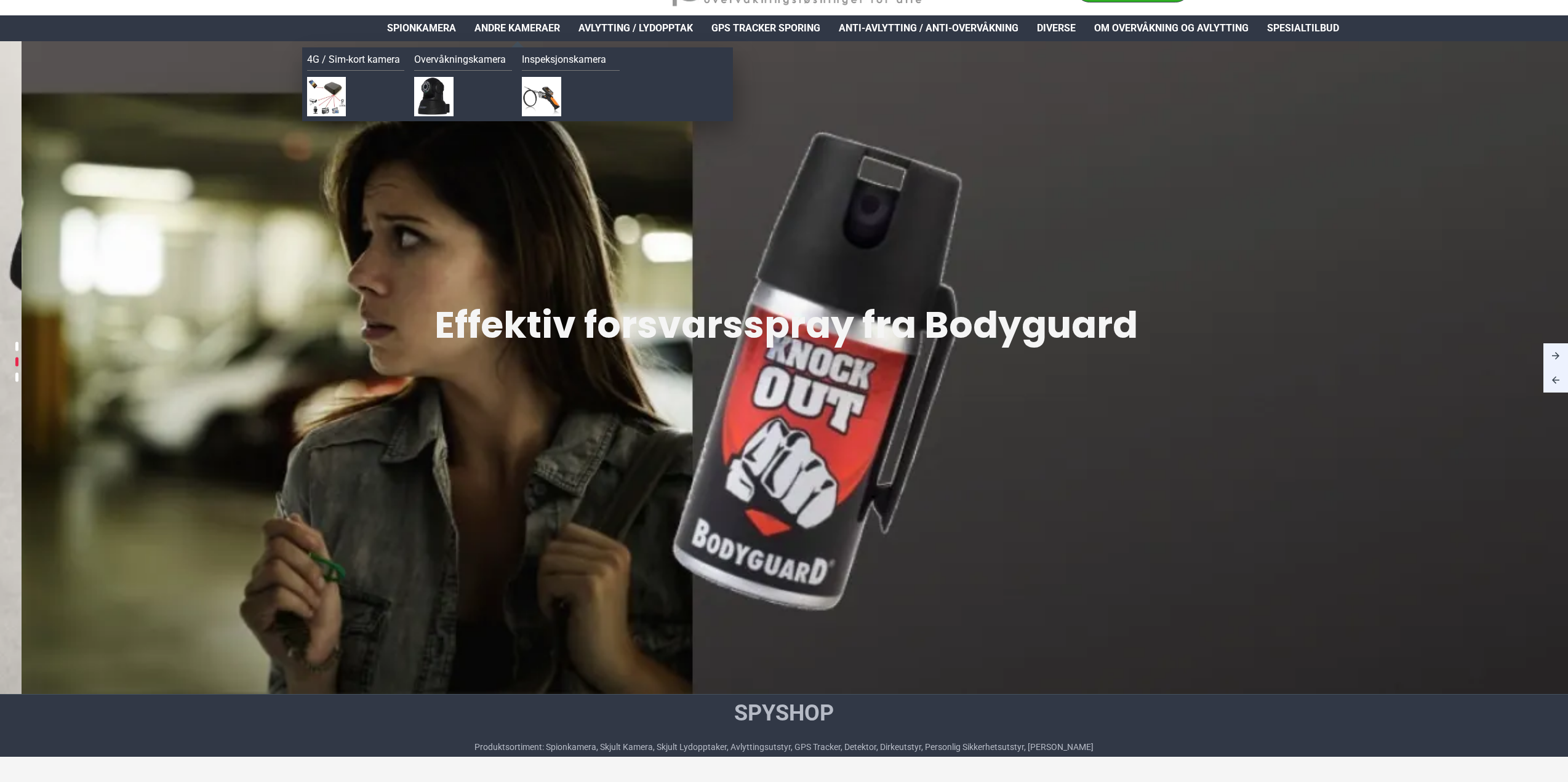
click at [443, 76] on div "Overvåkningskamera" at bounding box center [463, 84] width 107 height 74
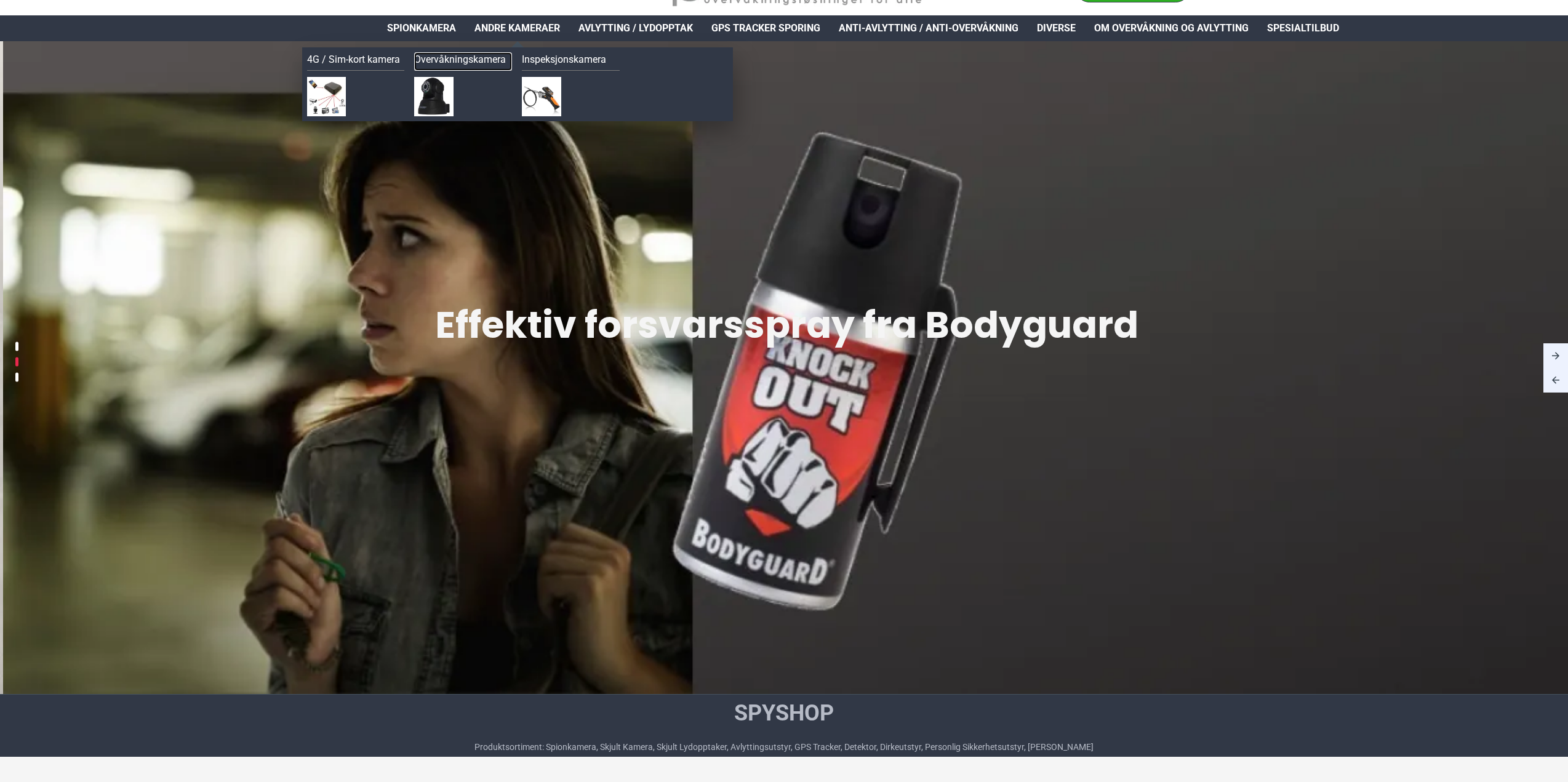
click at [457, 62] on link "Overvåkningskamera" at bounding box center [463, 62] width 98 height 19
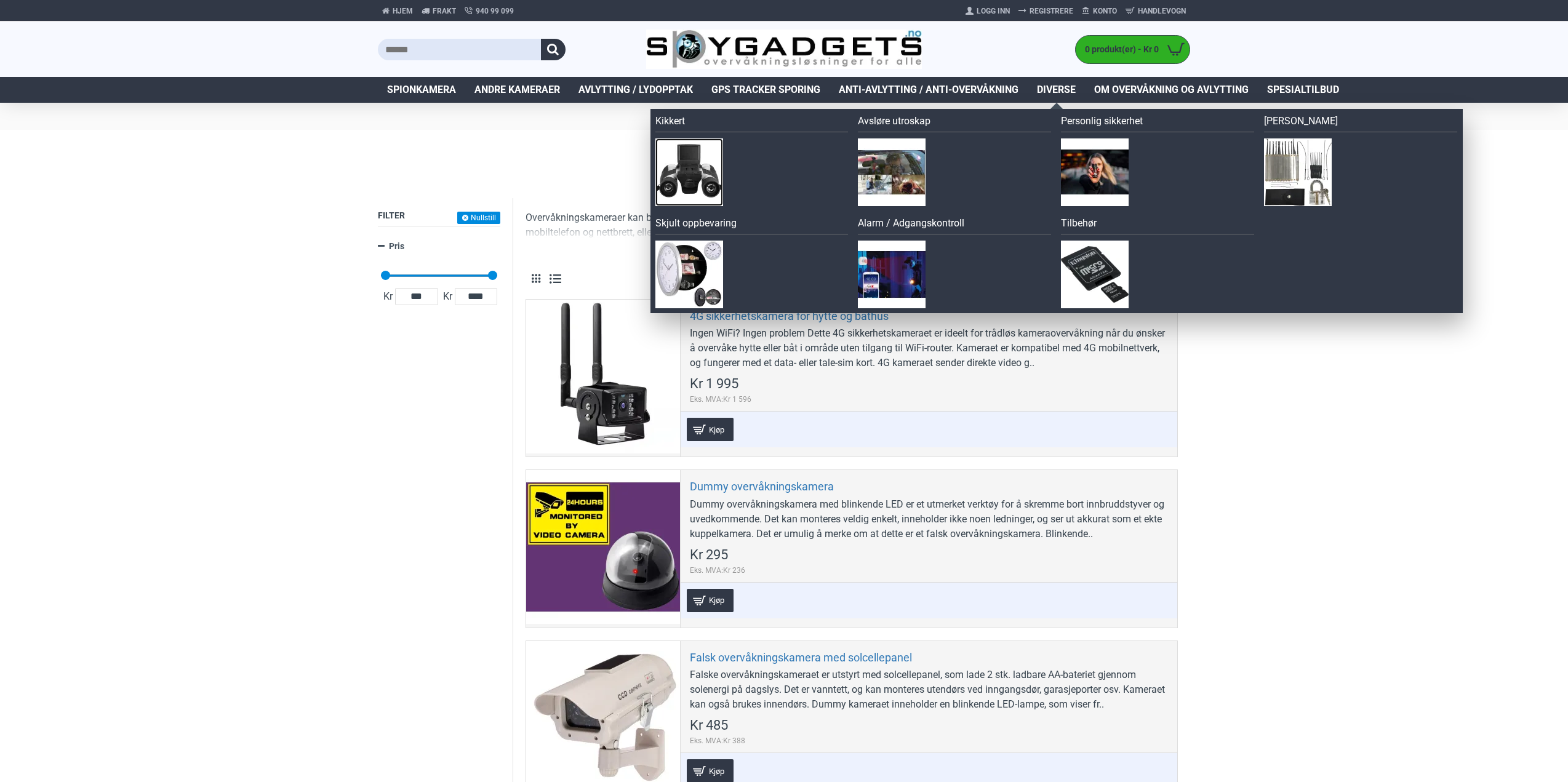
click at [683, 183] on img at bounding box center [689, 172] width 67 height 67
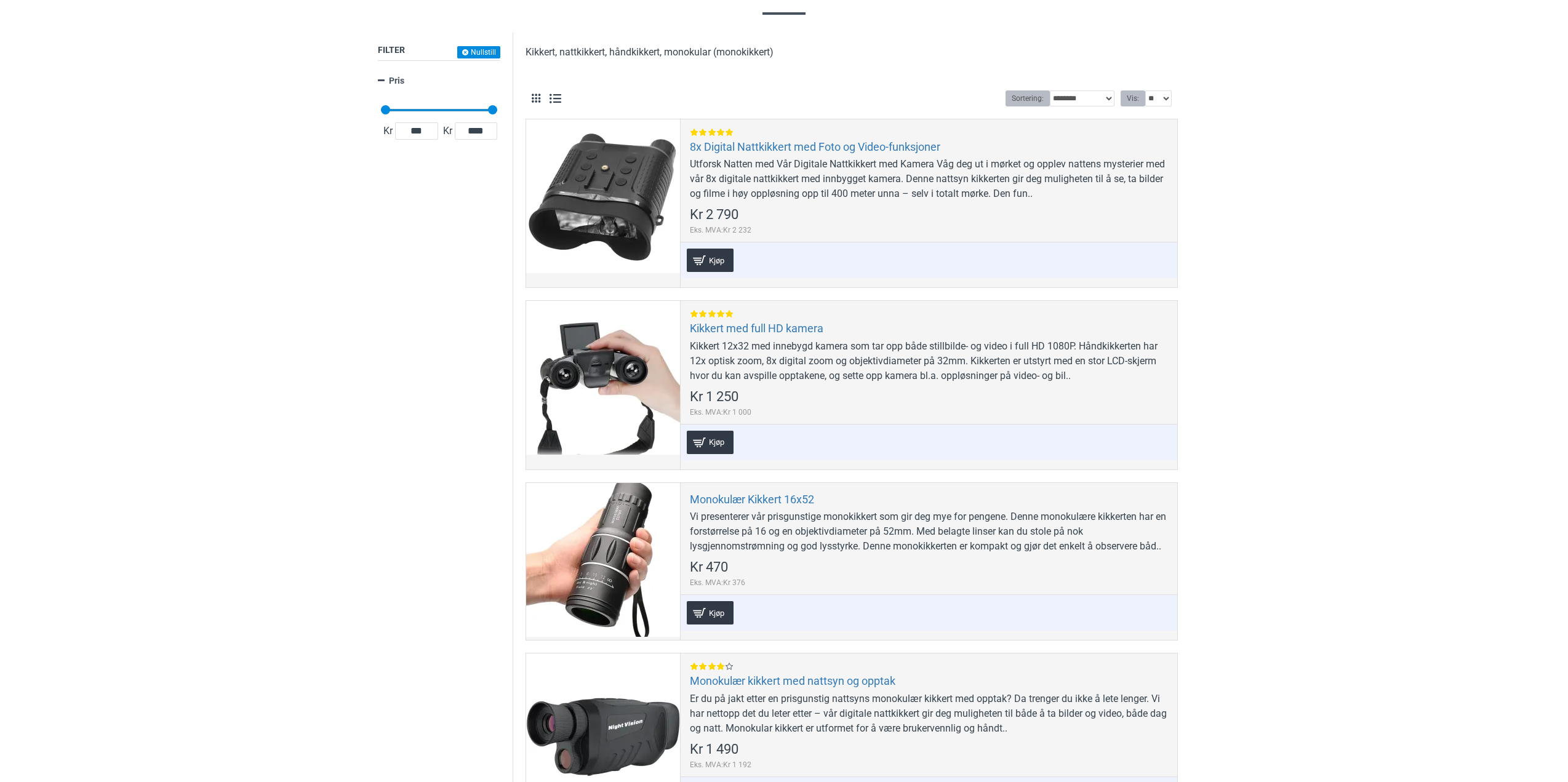
scroll to position [246, 0]
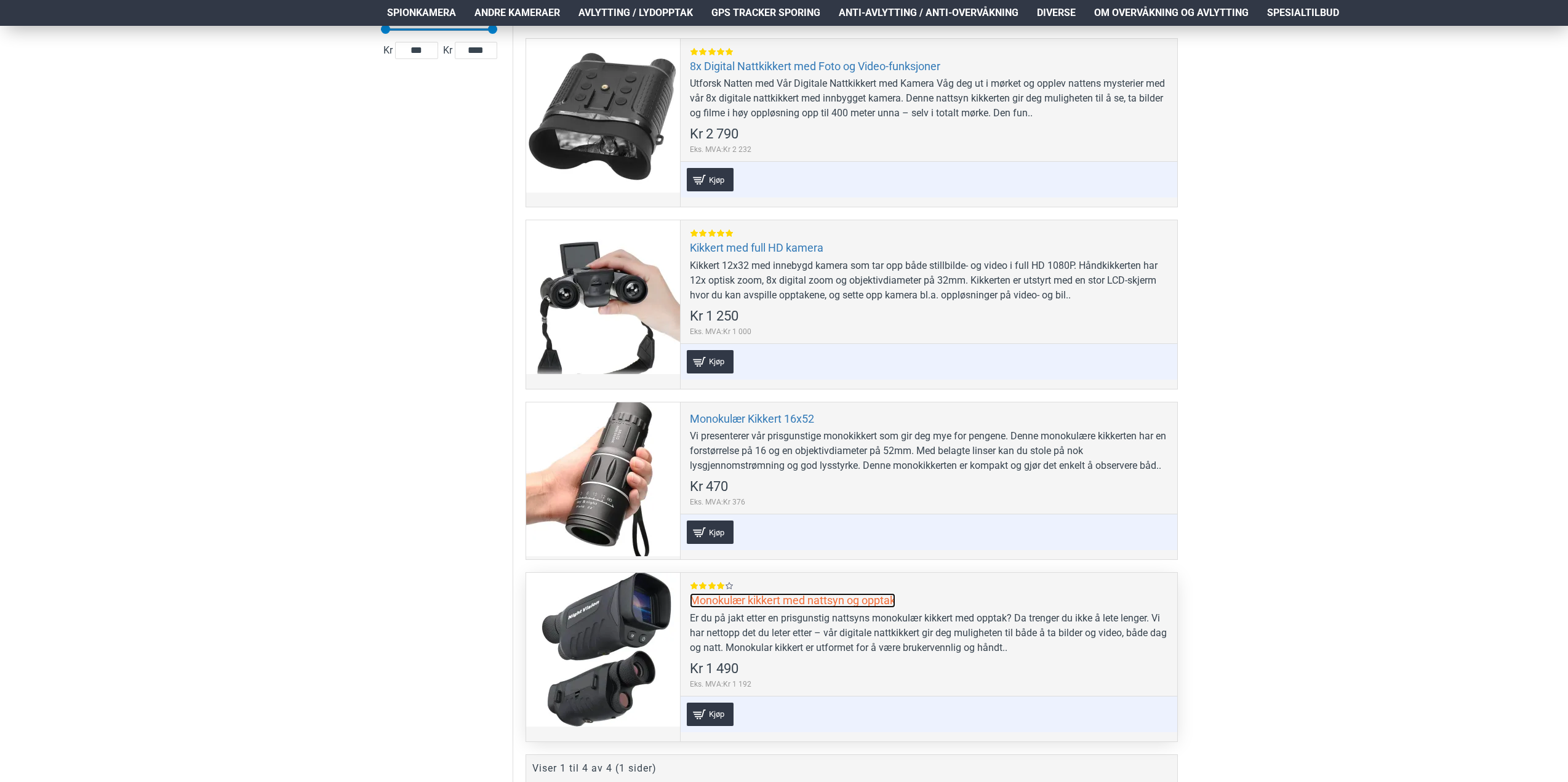
click at [828, 599] on link "Monokulær kikkert med nattsyn og opptak" at bounding box center [793, 601] width 206 height 14
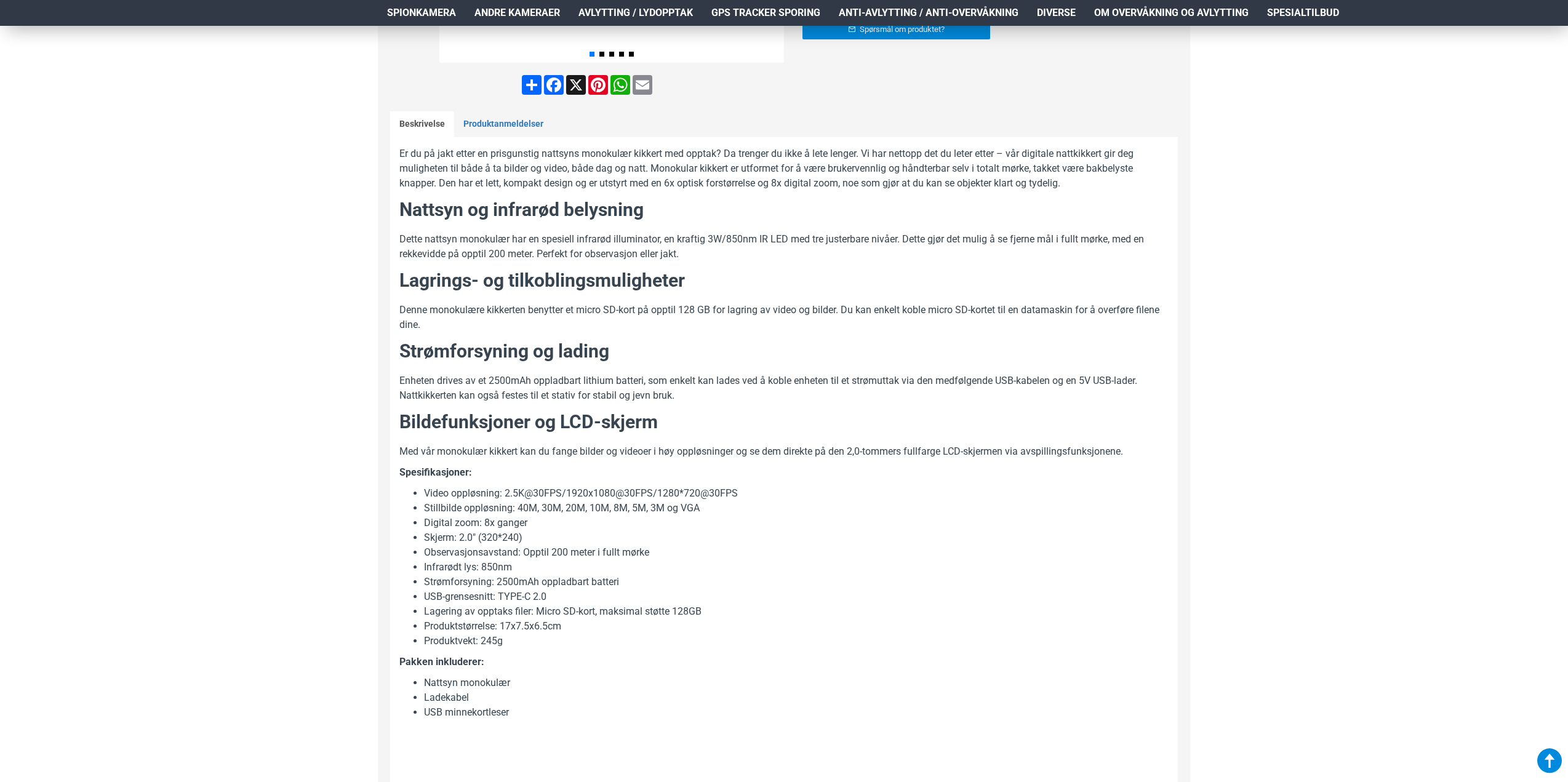
scroll to position [62, 0]
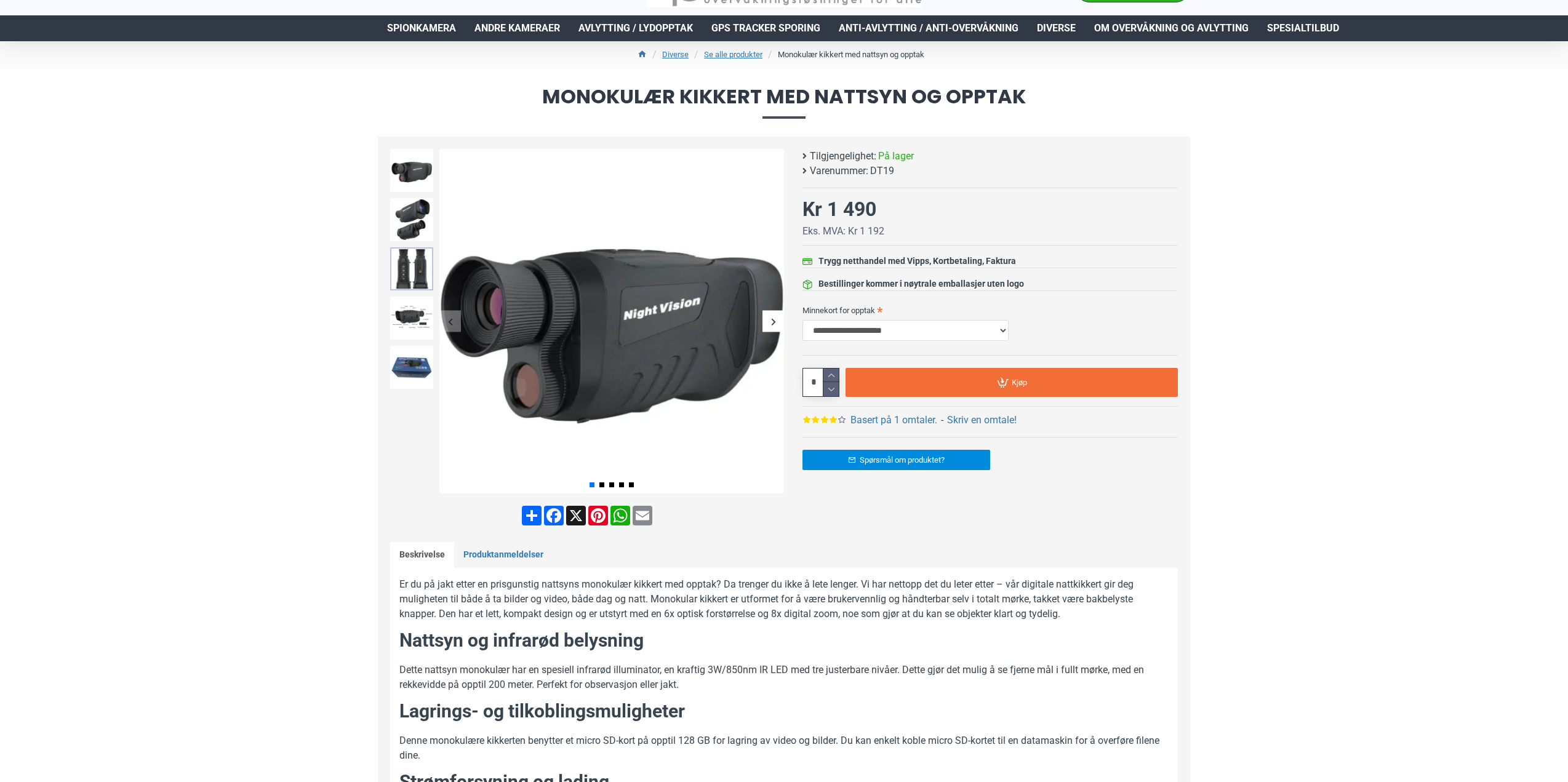
click at [420, 264] on img at bounding box center [411, 269] width 43 height 43
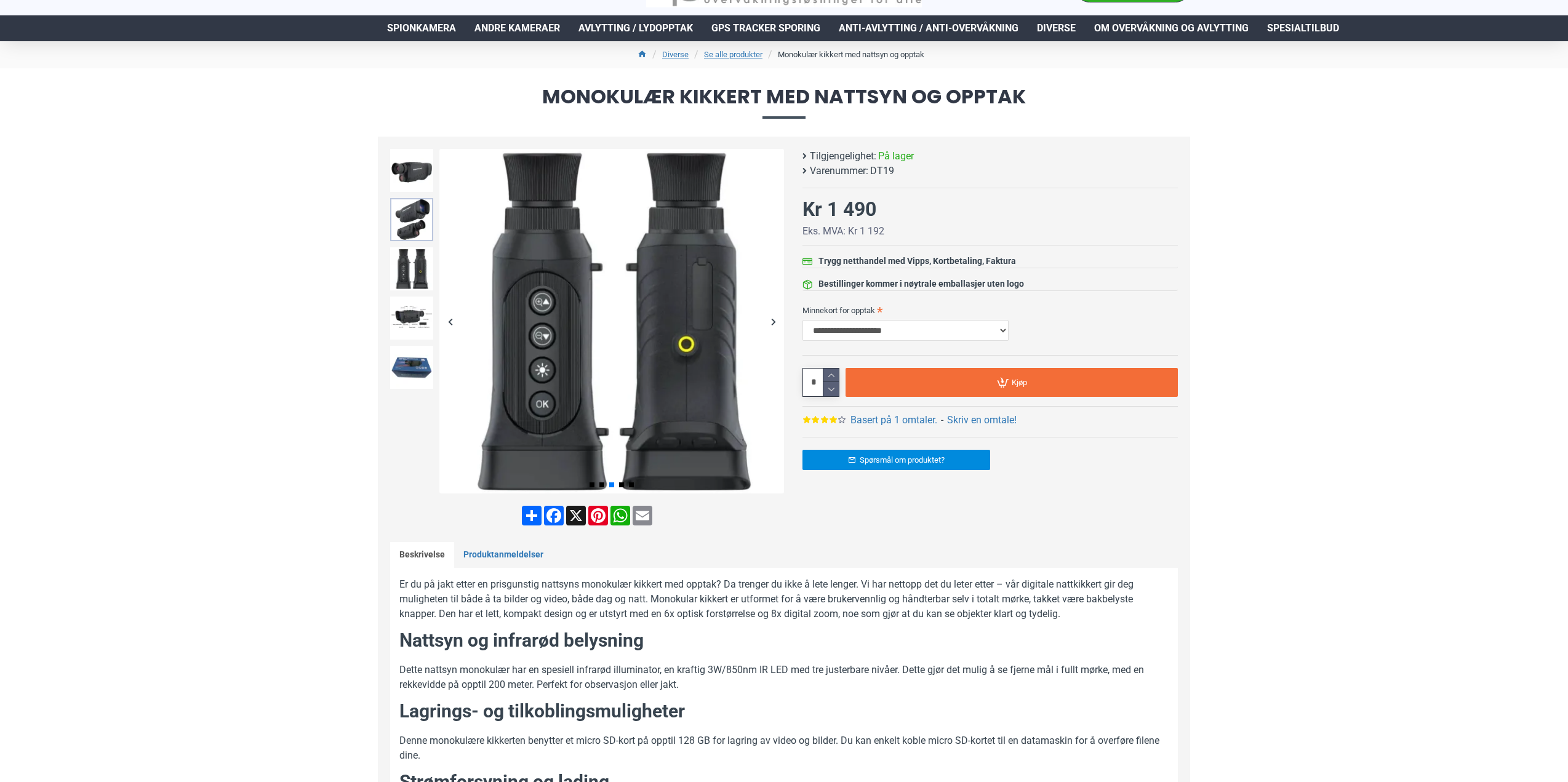
click at [416, 229] on img at bounding box center [411, 219] width 43 height 43
